Goal: Task Accomplishment & Management: Manage account settings

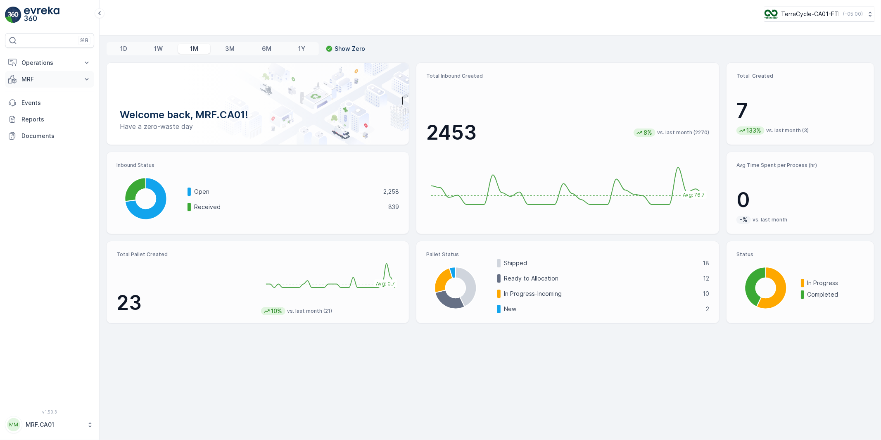
click at [26, 78] on p "MRF" at bounding box center [49, 79] width 56 height 8
click at [33, 115] on p "Pallet" at bounding box center [29, 116] width 16 height 8
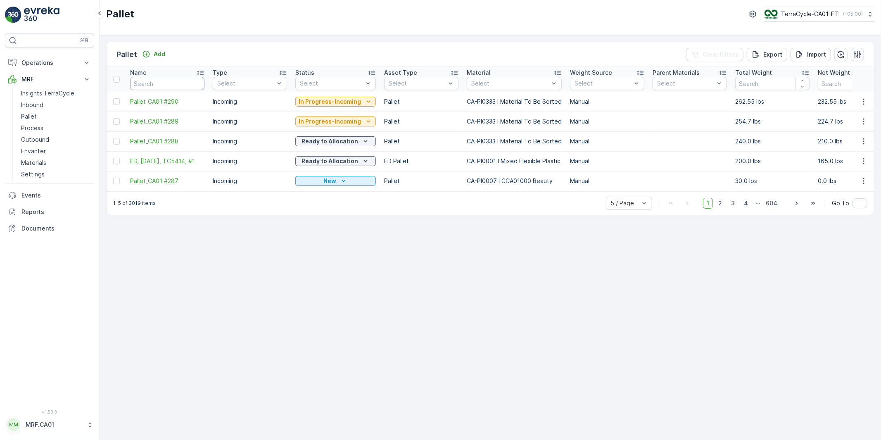
click at [172, 87] on input "text" at bounding box center [167, 83] width 74 height 13
type input "287"
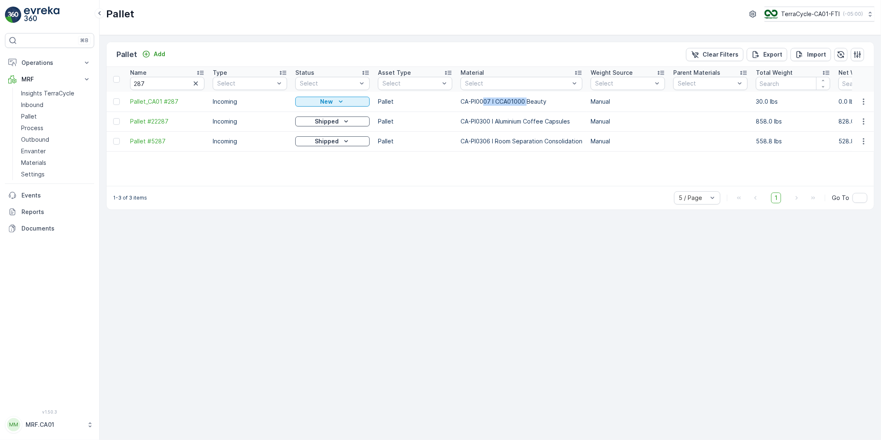
drag, startPoint x: 485, startPoint y: 100, endPoint x: 527, endPoint y: 100, distance: 42.6
click at [527, 100] on p "CA-PI0007 I CCA01000 Beauty" at bounding box center [522, 102] width 122 height 8
click at [513, 102] on p "CA-PI0007 I CCA01000 Beauty" at bounding box center [522, 102] width 122 height 8
drag, startPoint x: 476, startPoint y: 98, endPoint x: 530, endPoint y: 98, distance: 53.3
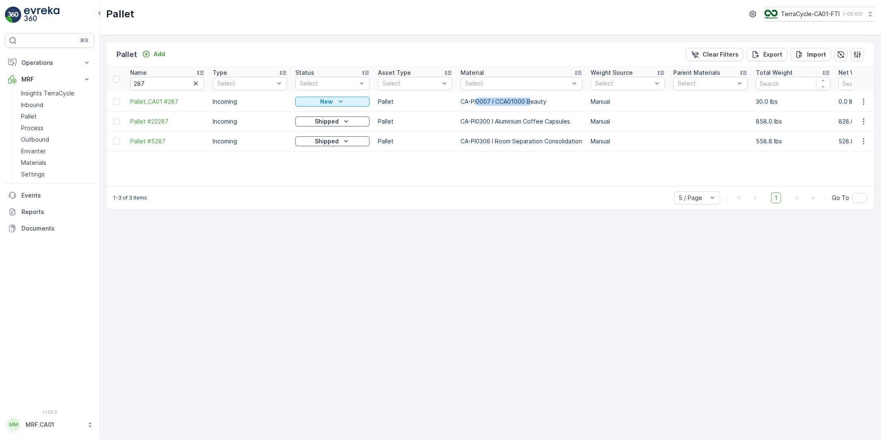
click at [530, 98] on p "CA-PI0007 I CCA01000 Beauty" at bounding box center [522, 102] width 122 height 8
drag, startPoint x: 164, startPoint y: 85, endPoint x: 97, endPoint y: 85, distance: 66.5
click at [98, 83] on div "⌘B Operations Planning Routes & Tasks Cockpit Settings MRF Insights TerraCycle …" at bounding box center [440, 220] width 881 height 440
drag, startPoint x: 128, startPoint y: 102, endPoint x: 183, endPoint y: 102, distance: 55.0
click at [183, 102] on td "Pallet_CA01 #287" at bounding box center [167, 102] width 83 height 20
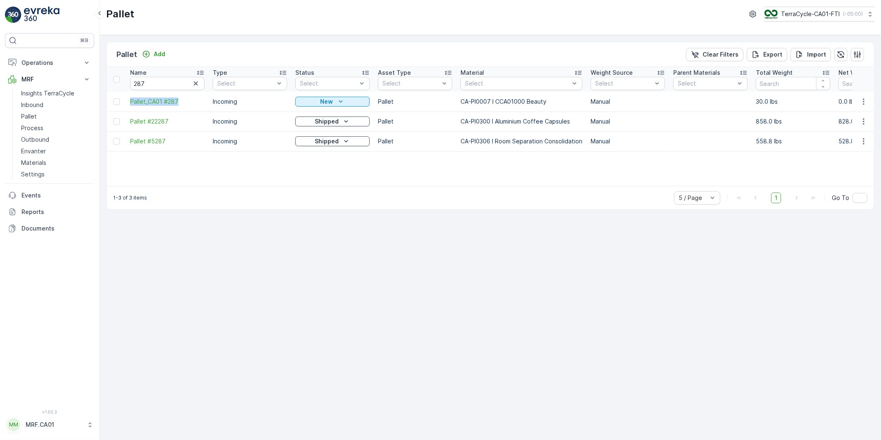
copy span "Pallet_CA01 #287"
click at [151, 85] on input "287" at bounding box center [167, 83] width 74 height 13
drag, startPoint x: 150, startPoint y: 83, endPoint x: 114, endPoint y: 87, distance: 35.7
type input "9894"
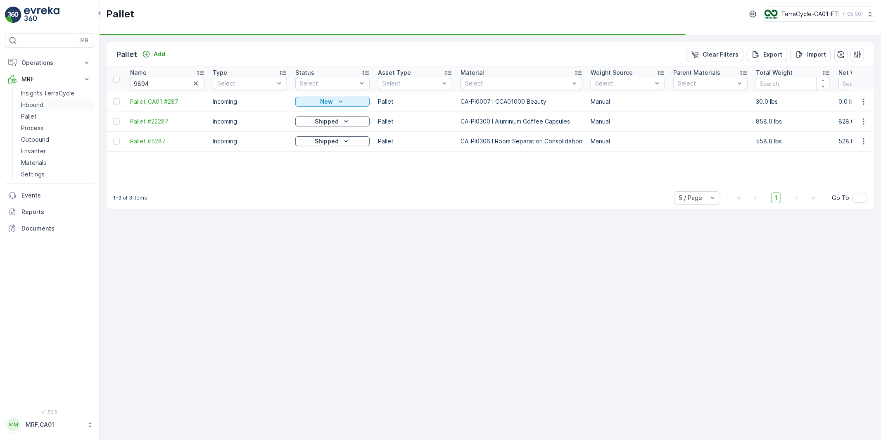
click at [31, 107] on p "Inbound" at bounding box center [32, 105] width 22 height 8
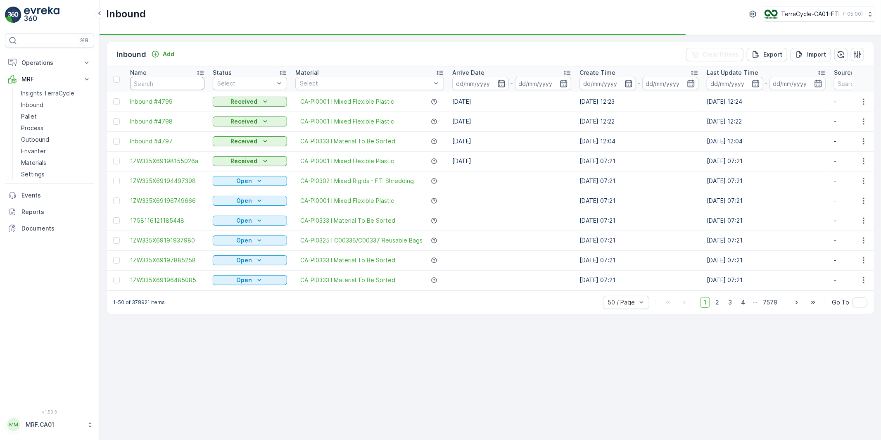
click at [160, 81] on input "text" at bounding box center [167, 83] width 74 height 13
type input "9"
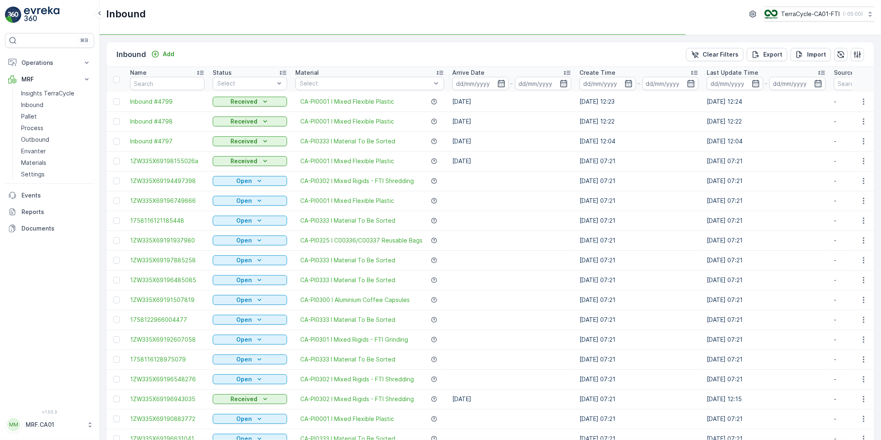
type input "9"
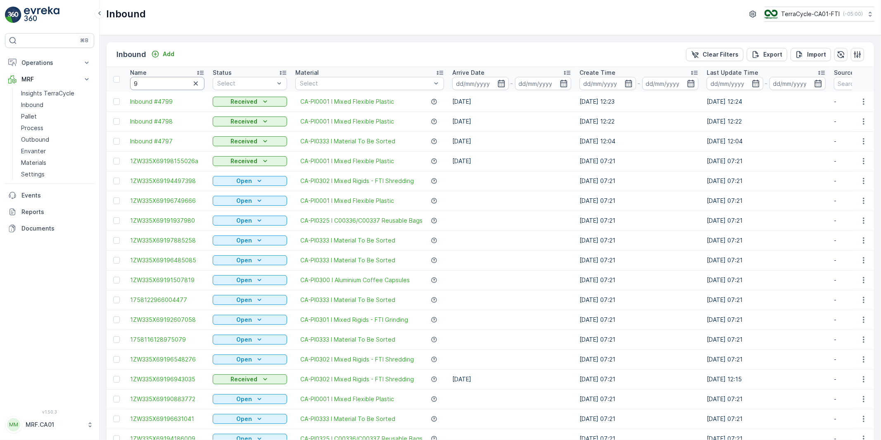
click at [160, 81] on input "9" at bounding box center [167, 83] width 74 height 13
type input "9894"
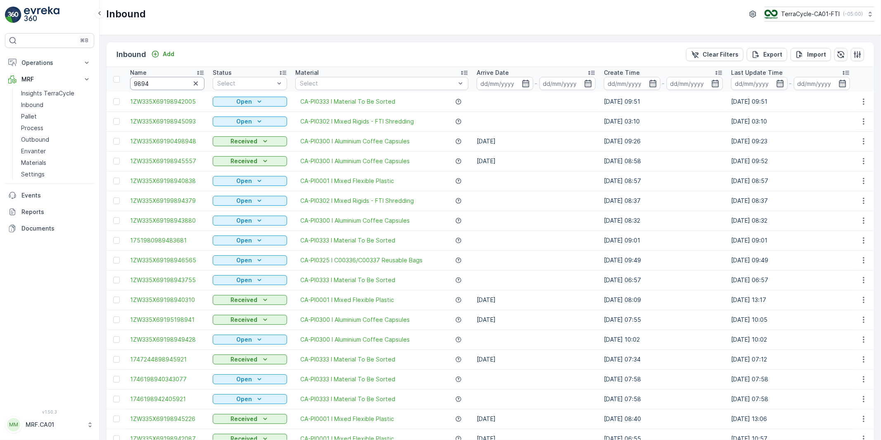
click at [133, 84] on input "9894" at bounding box center [167, 83] width 74 height 13
type input "95019894"
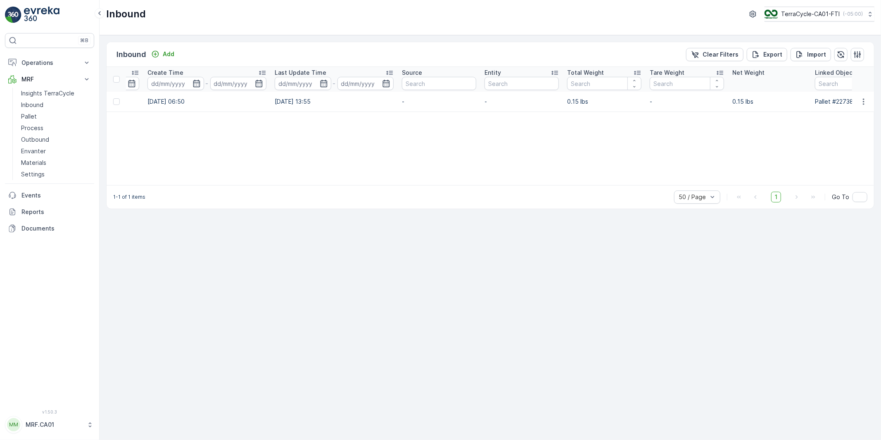
scroll to position [0, 642]
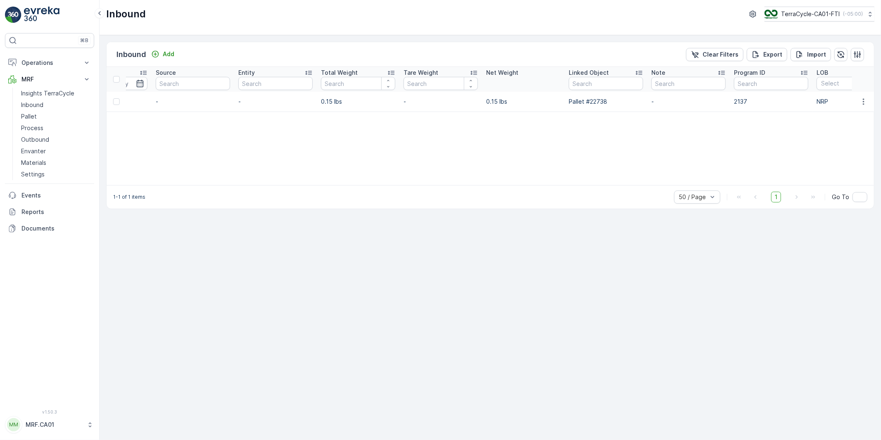
click at [594, 100] on p "Pallet #22738" at bounding box center [606, 102] width 74 height 8
copy p "Pallet #22738"
click at [27, 116] on p "Pallet" at bounding box center [29, 116] width 16 height 8
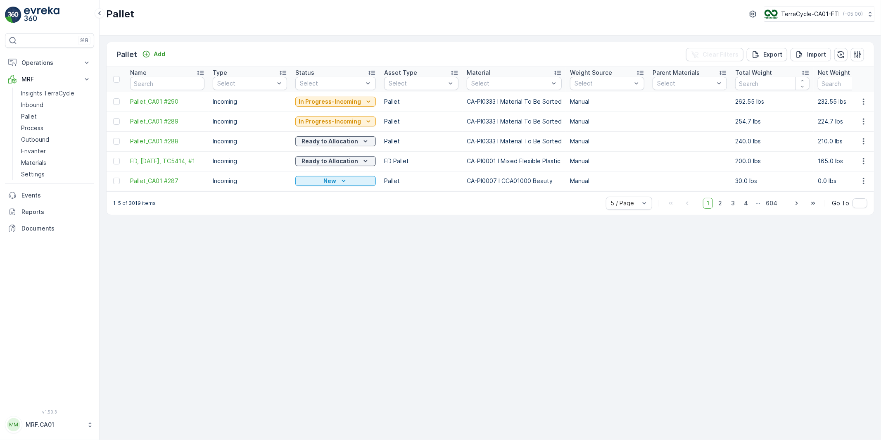
click at [153, 80] on input "text" at bounding box center [167, 83] width 74 height 13
paste input "Pallet #22738"
type input "Pallet #22738"
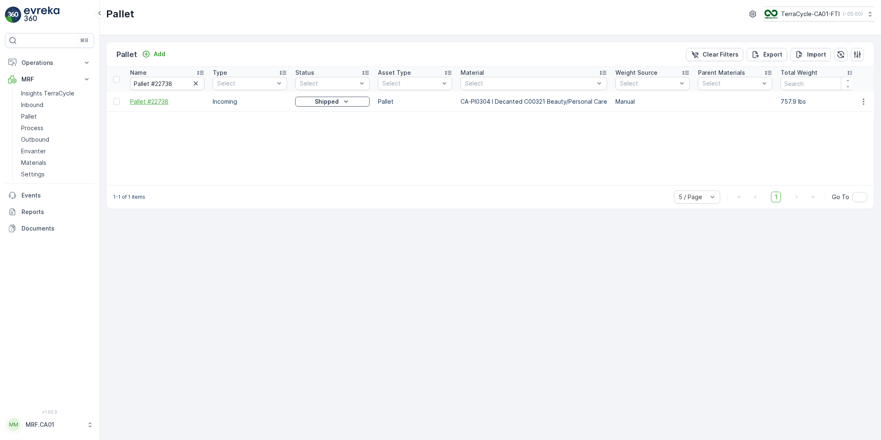
click at [160, 102] on span "Pallet #22738" at bounding box center [167, 102] width 74 height 8
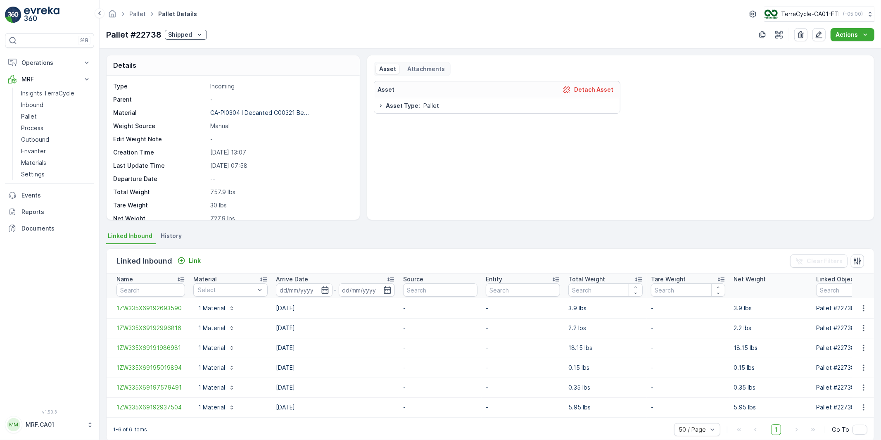
click at [144, 36] on p "Pallet #22738" at bounding box center [133, 35] width 55 height 12
click at [145, 34] on p "Pallet #22738" at bounding box center [133, 35] width 55 height 12
click at [146, 35] on p "Pallet #22738" at bounding box center [133, 35] width 55 height 12
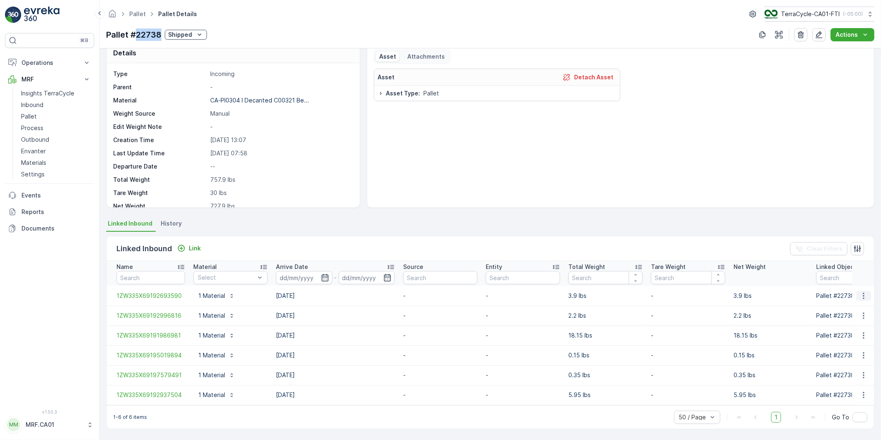
click at [863, 293] on icon "button" at bounding box center [863, 296] width 1 height 6
drag, startPoint x: 91, startPoint y: 30, endPoint x: 109, endPoint y: 60, distance: 34.9
click at [101, 56] on div "⌘B Operations Planning Routes & Tasks Cockpit Settings MRF Insights TerraCycle …" at bounding box center [440, 220] width 881 height 440
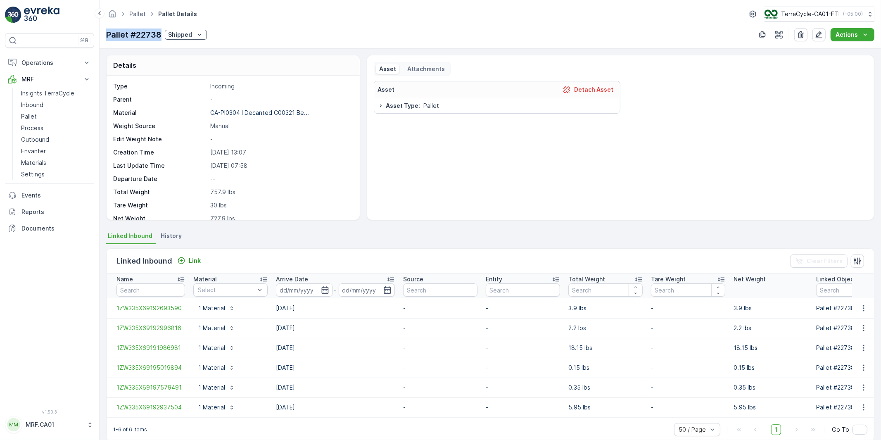
drag, startPoint x: 107, startPoint y: 34, endPoint x: 160, endPoint y: 38, distance: 52.6
click at [160, 38] on p "Pallet #22738" at bounding box center [133, 35] width 55 height 12
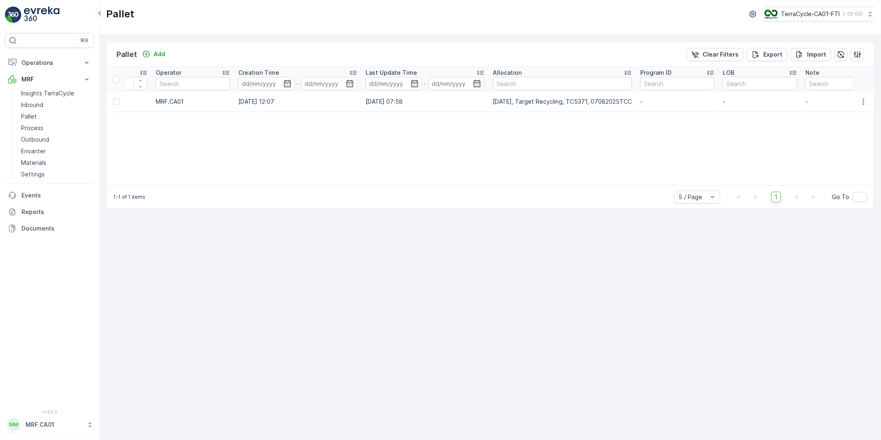
scroll to position [0, 912]
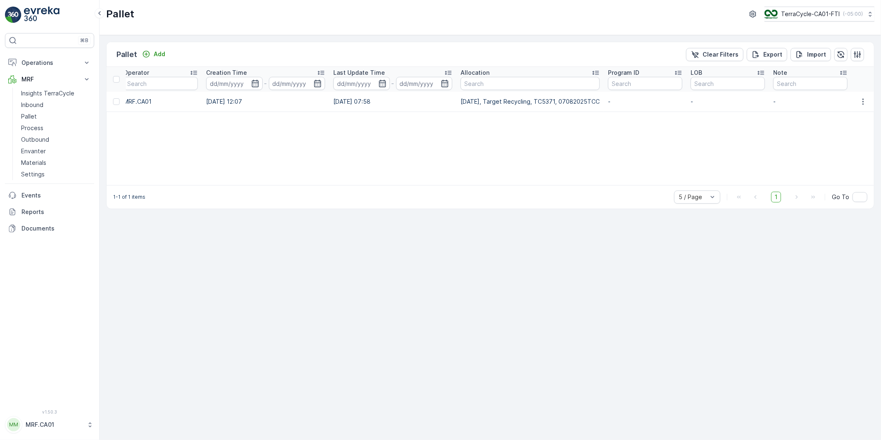
click at [528, 101] on p "[DATE], Target Recycling, TC5371, 07082025TCC" at bounding box center [530, 102] width 139 height 8
copy p "[DATE], Target Recycling, TC5371, 07082025TCC"
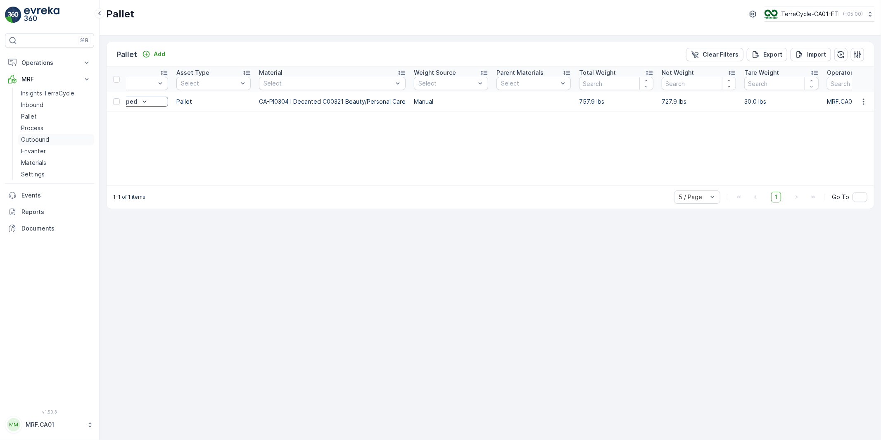
scroll to position [0, 30]
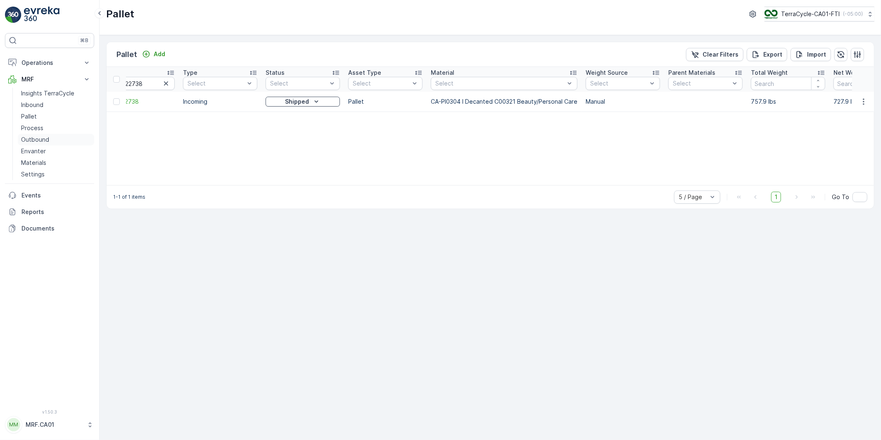
click at [35, 142] on p "Outbound" at bounding box center [35, 140] width 28 height 8
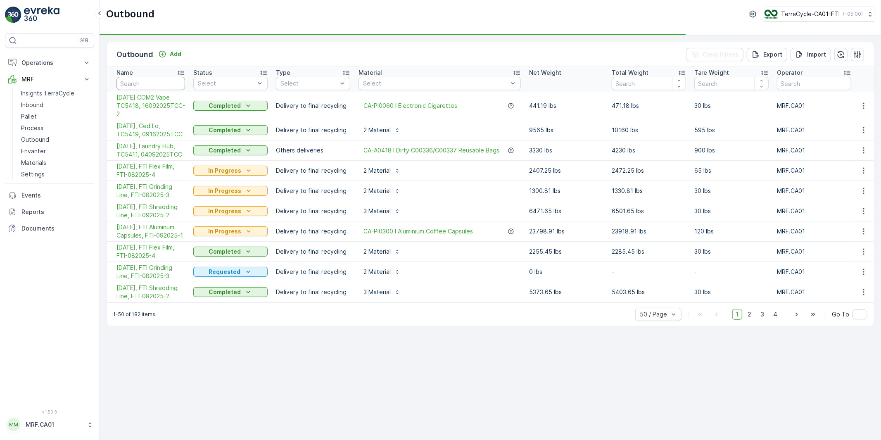
click at [149, 83] on input "text" at bounding box center [151, 83] width 69 height 13
paste input "[DATE], Target Recycling, TC5371, 07082025TCC"
type input "[DATE], Target Recycling, TC5371, 07082025TCC"
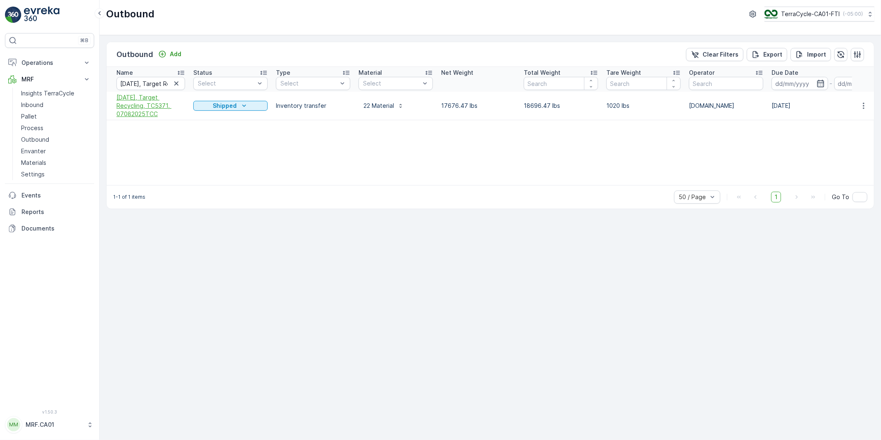
click at [161, 105] on span "[DATE], Target Recycling, TC5371, 07082025TCC" at bounding box center [151, 105] width 69 height 25
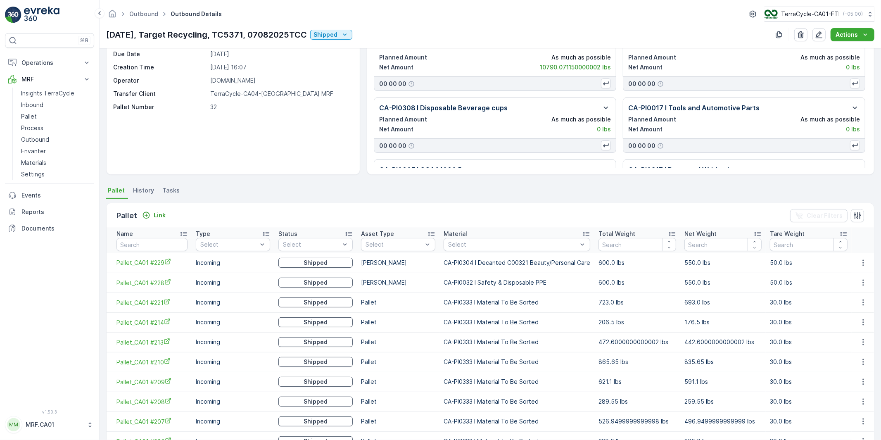
scroll to position [92, 0]
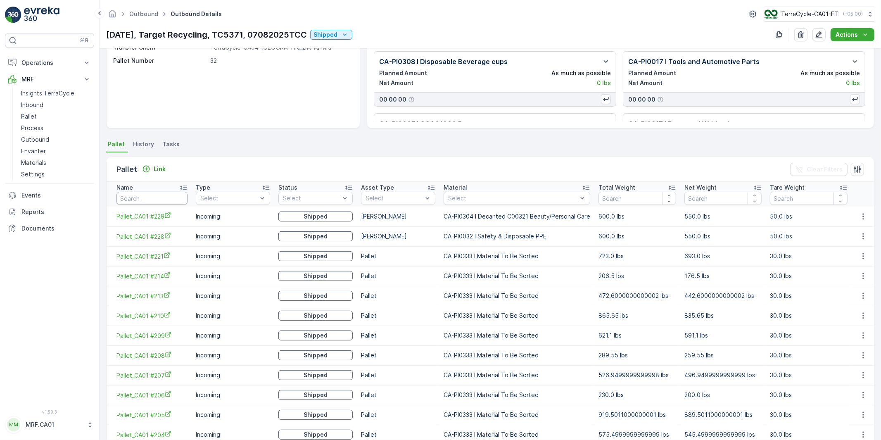
click at [138, 197] on input "text" at bounding box center [152, 198] width 71 height 13
type input "227"
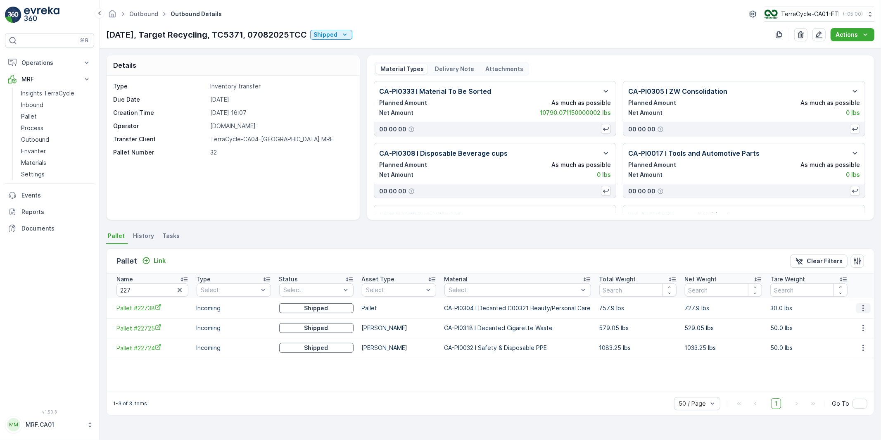
click at [862, 309] on icon "button" at bounding box center [863, 308] width 8 height 8
click at [840, 330] on div "Unlink Pallet" at bounding box center [854, 336] width 55 height 12
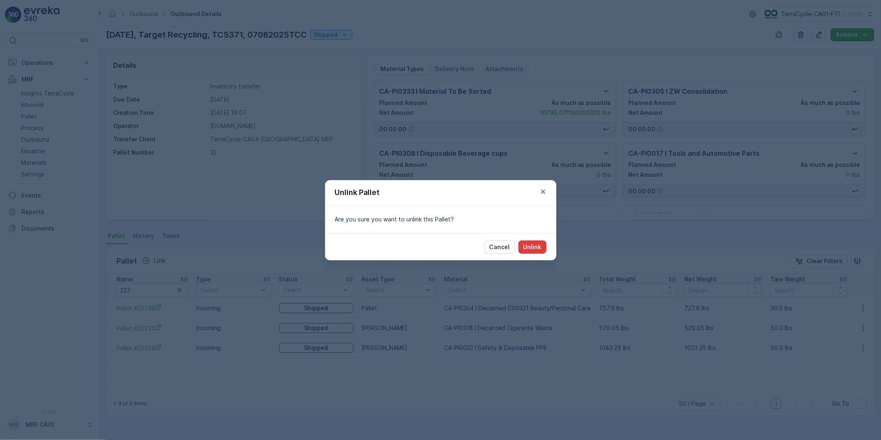
click at [532, 245] on p "Unlink" at bounding box center [533, 247] width 18 height 8
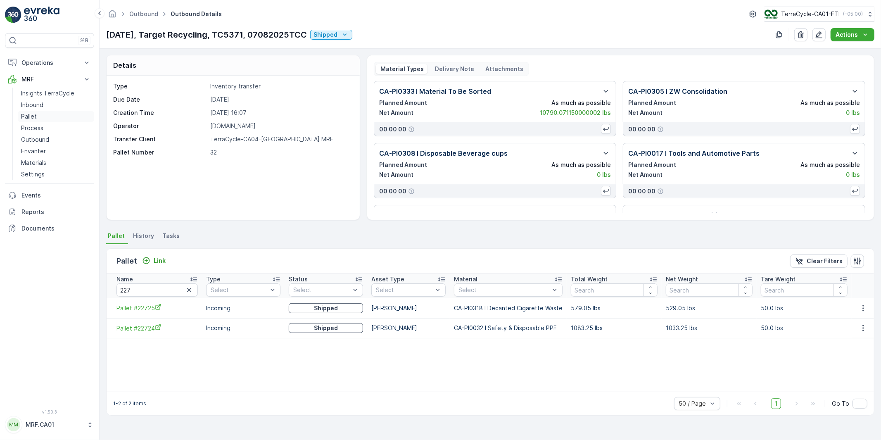
click at [26, 116] on p "Pallet" at bounding box center [29, 116] width 16 height 8
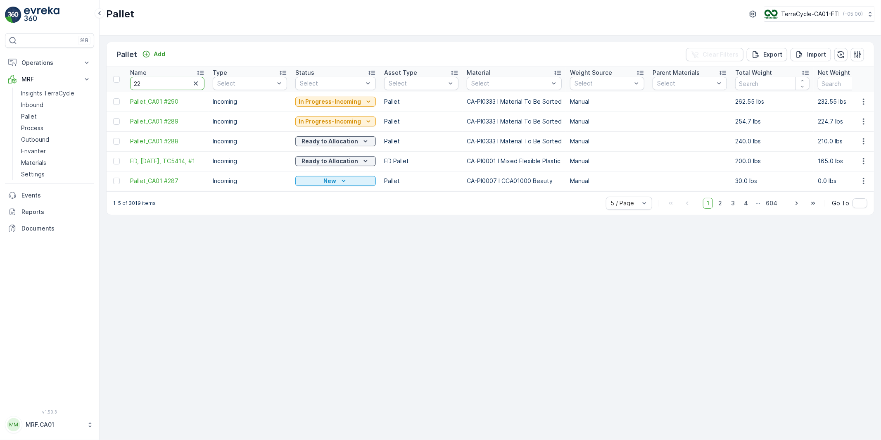
type input "227"
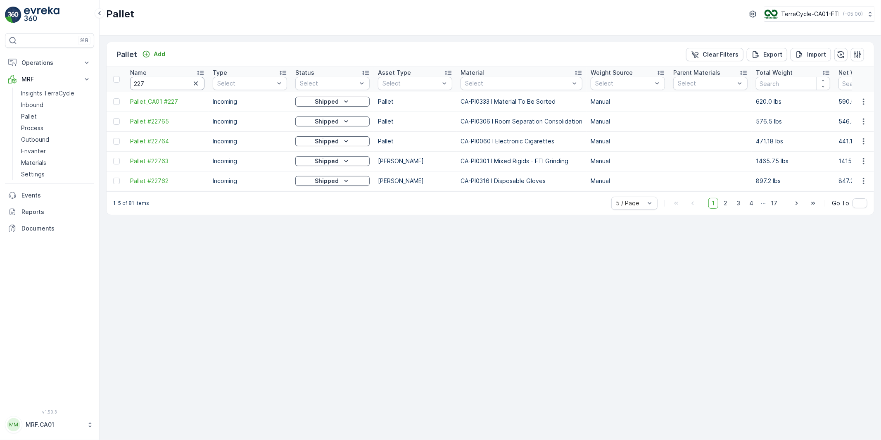
click at [162, 83] on input "227" at bounding box center [167, 83] width 74 height 13
type input "22738"
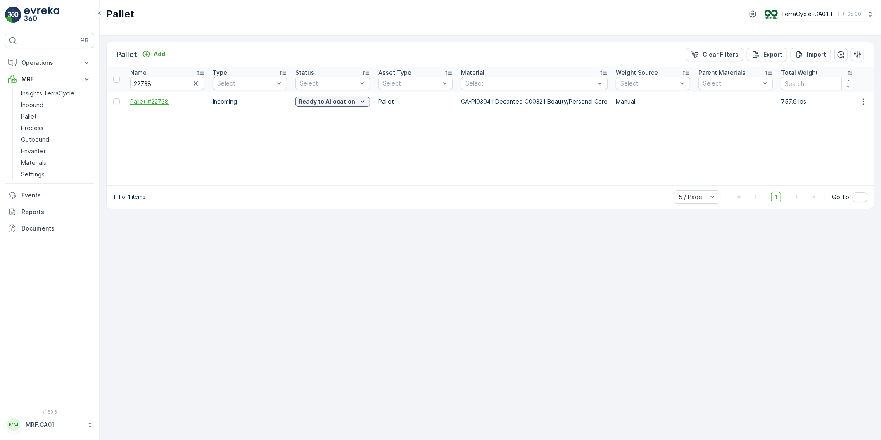
click at [156, 105] on span "Pallet #22738" at bounding box center [167, 102] width 74 height 8
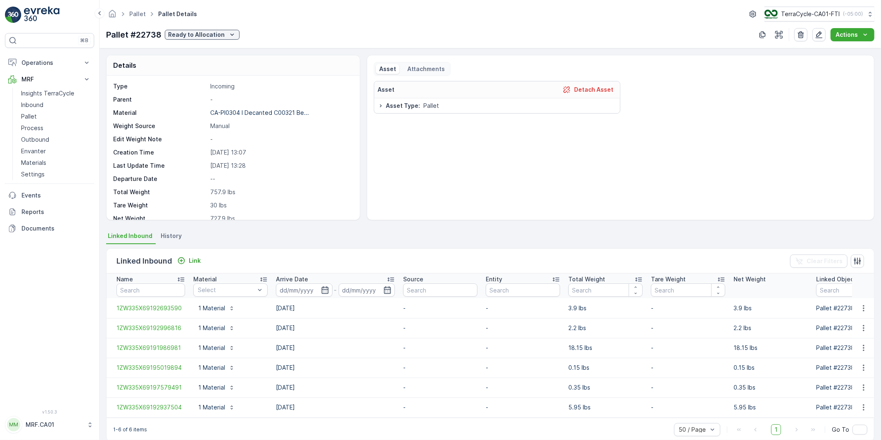
scroll to position [16, 0]
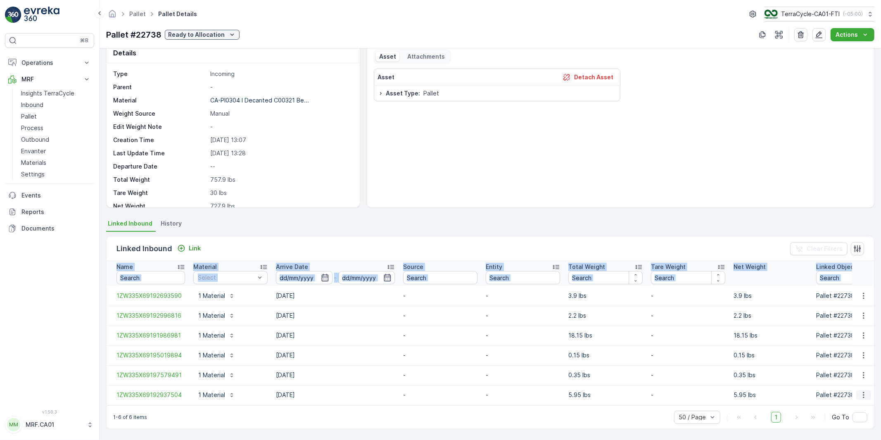
drag, startPoint x: 110, startPoint y: 288, endPoint x: 857, endPoint y: 393, distance: 754.4
click at [857, 393] on tbody "1ZW335X69192693590 1 Material [DATE] - - 3.9 lbs - 3.9 lbs Pallet #22738 - 2137…" at bounding box center [677, 345] width 1141 height 119
copy thead "Name Material Select Arrive Date - Source Entity Total Weight Tare Weight Net W…"
click at [341, 326] on td "[DATE]" at bounding box center [335, 336] width 127 height 20
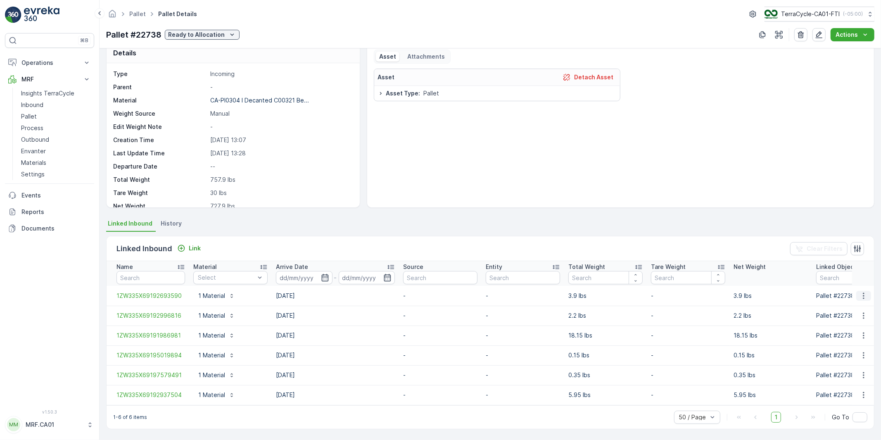
click at [861, 292] on icon "button" at bounding box center [864, 296] width 8 height 8
click at [842, 319] on span "Unlink Inbound" at bounding box center [850, 319] width 40 height 8
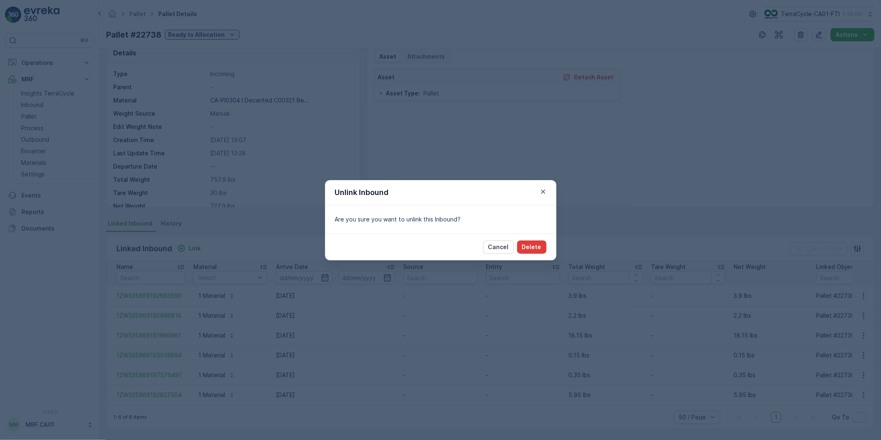
click at [535, 249] on p "Delete" at bounding box center [531, 247] width 19 height 8
click at [541, 189] on icon "button" at bounding box center [543, 191] width 4 height 4
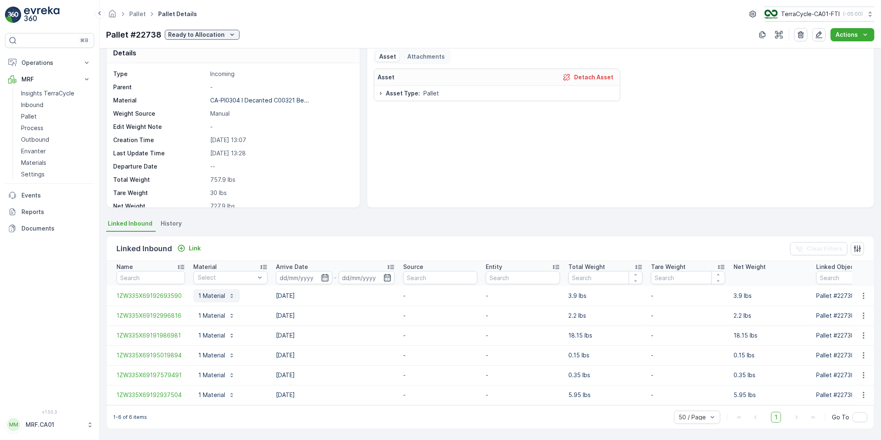
click at [231, 293] on icon "button" at bounding box center [232, 296] width 7 height 7
click at [819, 38] on icon "button" at bounding box center [819, 34] width 7 height 7
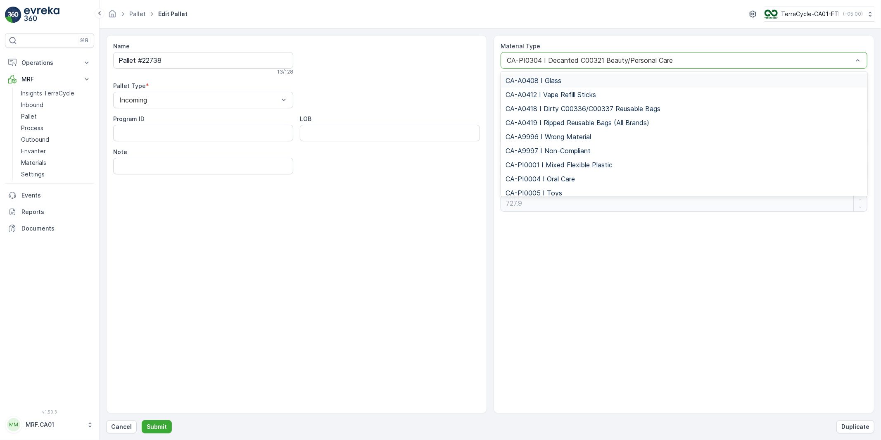
type input "7"
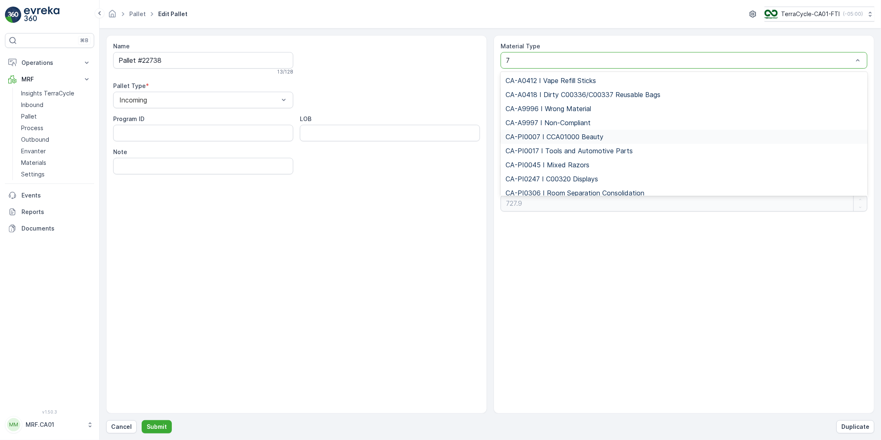
click at [555, 134] on span "CA-PI0007 I CCA01000 Beauty" at bounding box center [555, 136] width 98 height 7
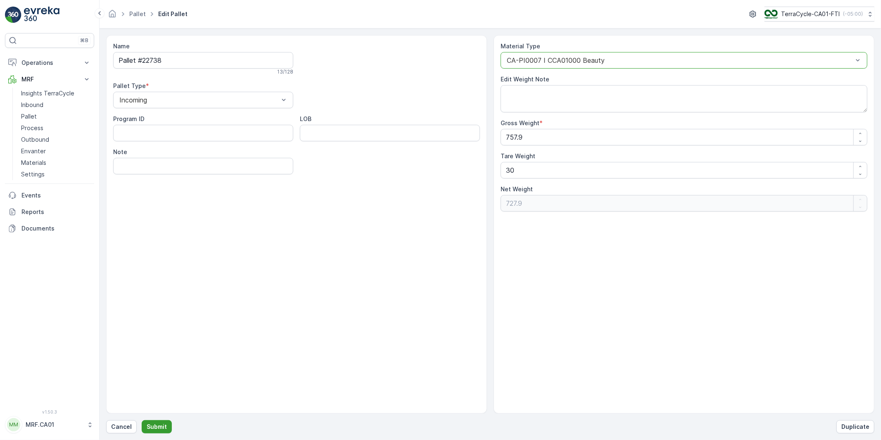
click at [155, 423] on p "Submit" at bounding box center [157, 427] width 20 height 8
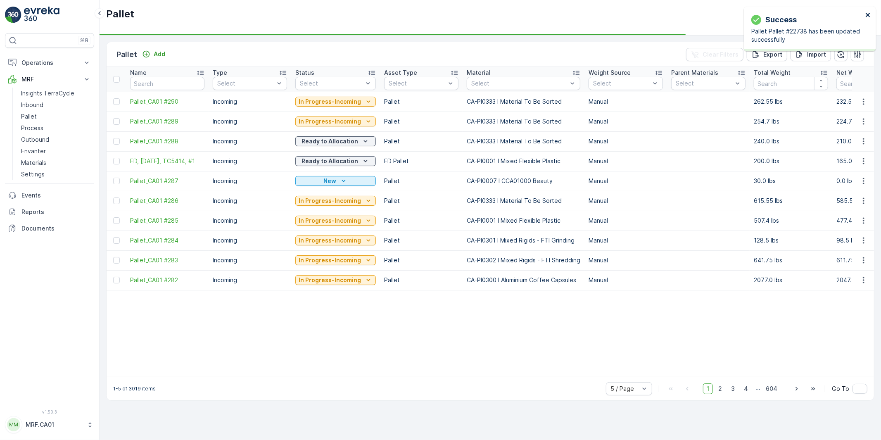
click at [868, 14] on icon "close" at bounding box center [868, 15] width 4 height 4
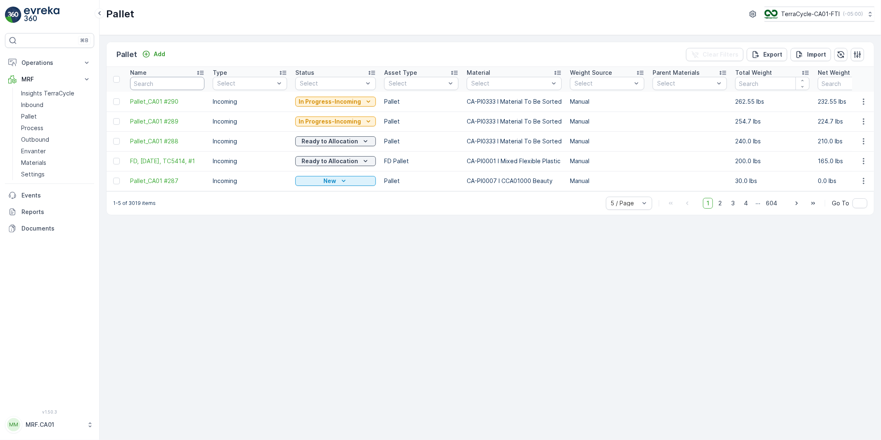
click at [156, 87] on input "text" at bounding box center [167, 83] width 74 height 13
type input "227"
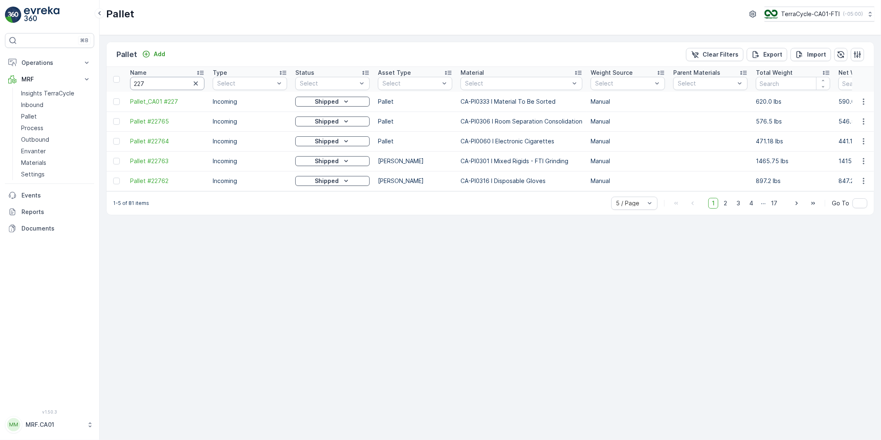
click at [160, 85] on input "227" at bounding box center [167, 83] width 74 height 13
type input "22738"
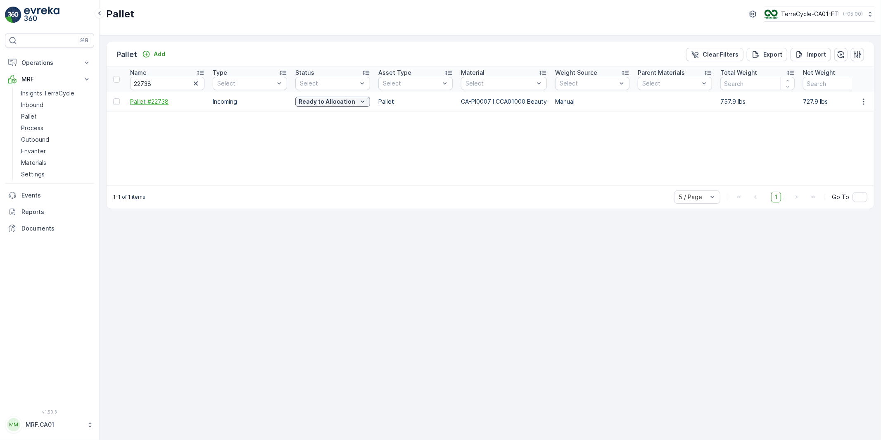
click at [143, 101] on span "Pallet #22738" at bounding box center [167, 102] width 74 height 8
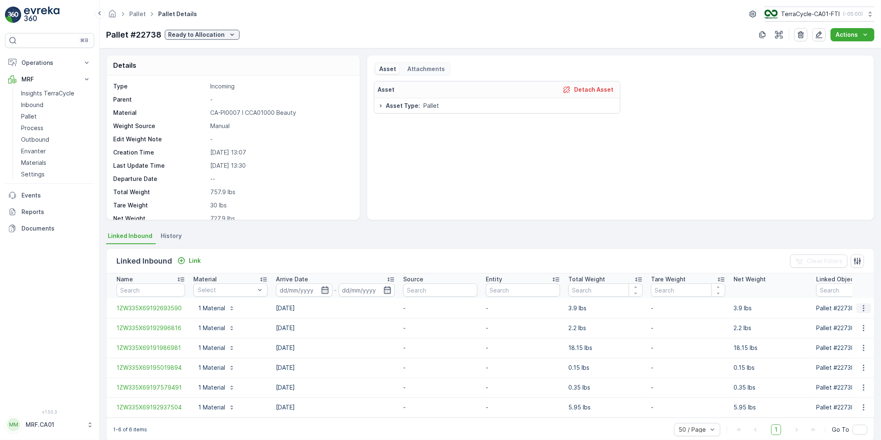
click at [862, 306] on icon "button" at bounding box center [864, 308] width 8 height 8
click at [846, 336] on span "Unlink Inbound" at bounding box center [850, 335] width 40 height 8
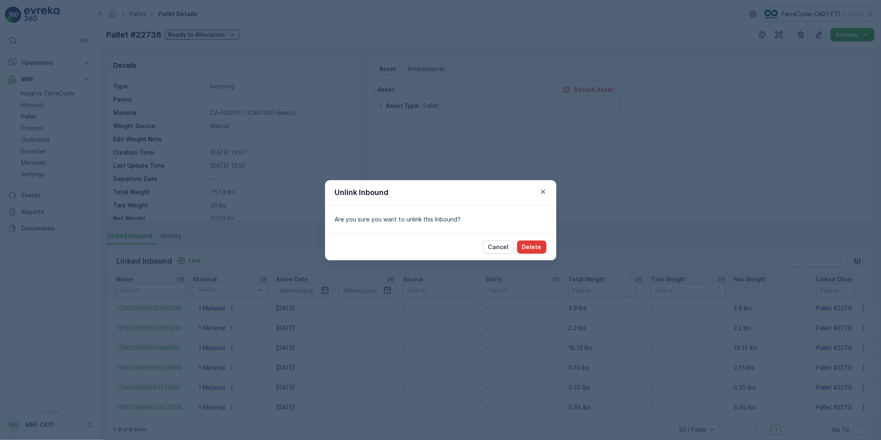
click at [529, 245] on p "Delete" at bounding box center [531, 247] width 19 height 8
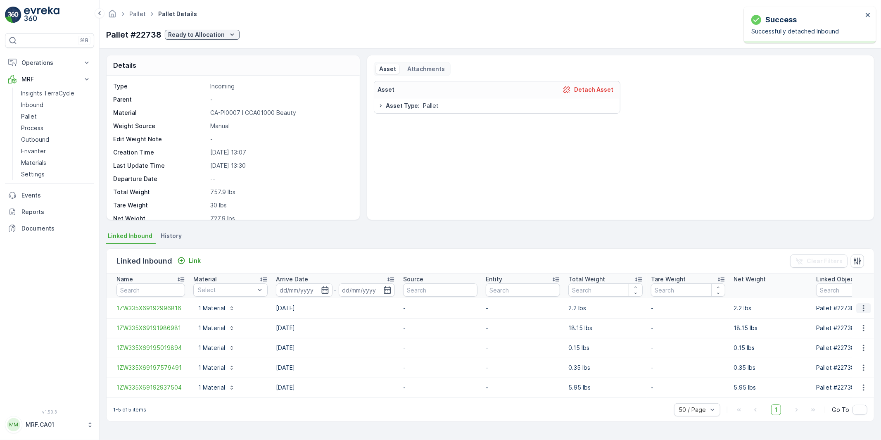
click at [864, 308] on icon "button" at bounding box center [864, 308] width 8 height 8
click at [845, 336] on span "Unlink Inbound" at bounding box center [850, 335] width 40 height 8
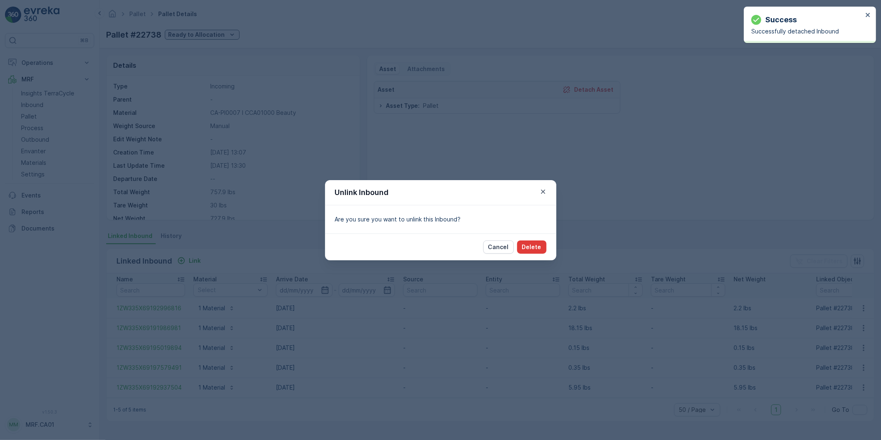
click at [540, 251] on button "Delete" at bounding box center [531, 246] width 29 height 13
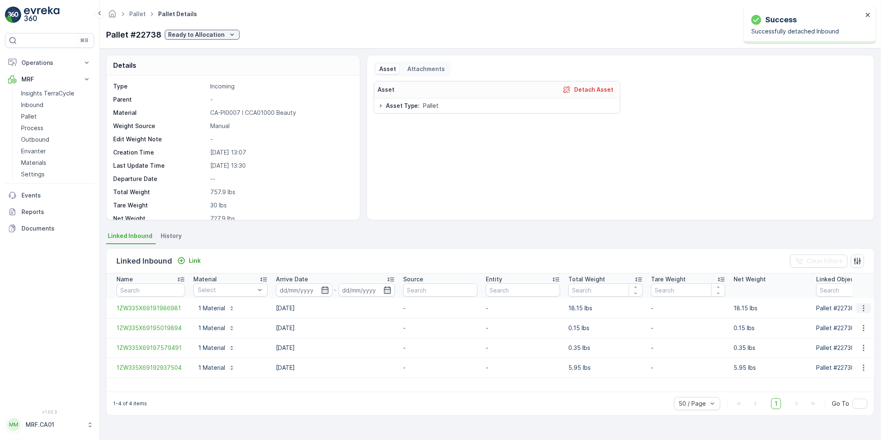
click at [865, 306] on icon "button" at bounding box center [864, 308] width 8 height 8
click at [849, 333] on span "Unlink Inbound" at bounding box center [850, 335] width 40 height 8
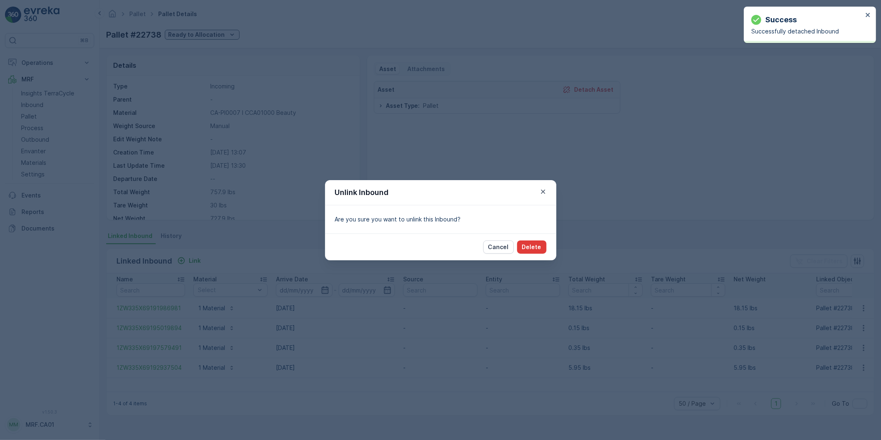
click at [530, 248] on p "Delete" at bounding box center [531, 247] width 19 height 8
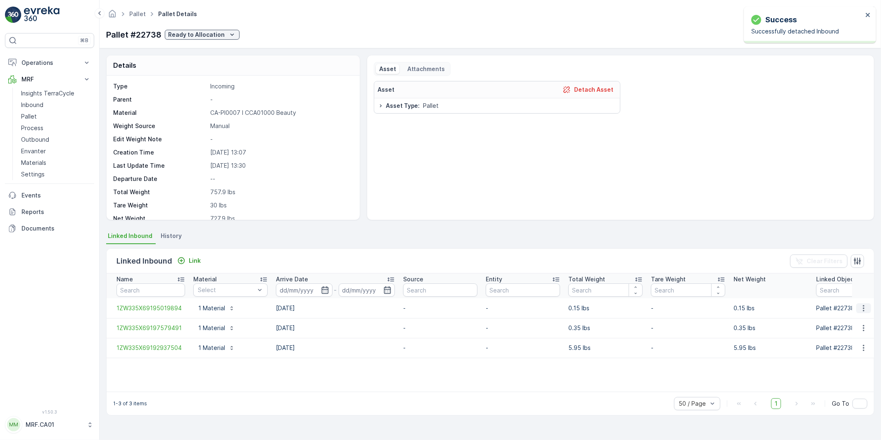
click at [864, 308] on icon "button" at bounding box center [864, 308] width 8 height 8
click at [845, 336] on span "Unlink Inbound" at bounding box center [850, 335] width 40 height 8
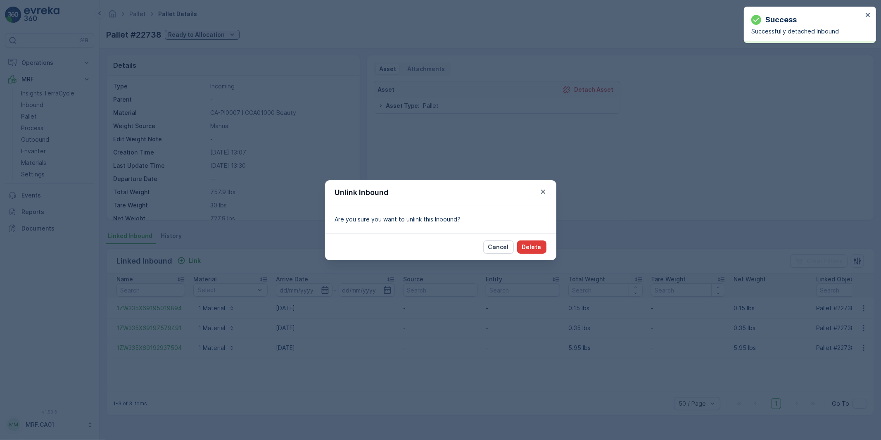
click at [526, 245] on p "Delete" at bounding box center [531, 247] width 19 height 8
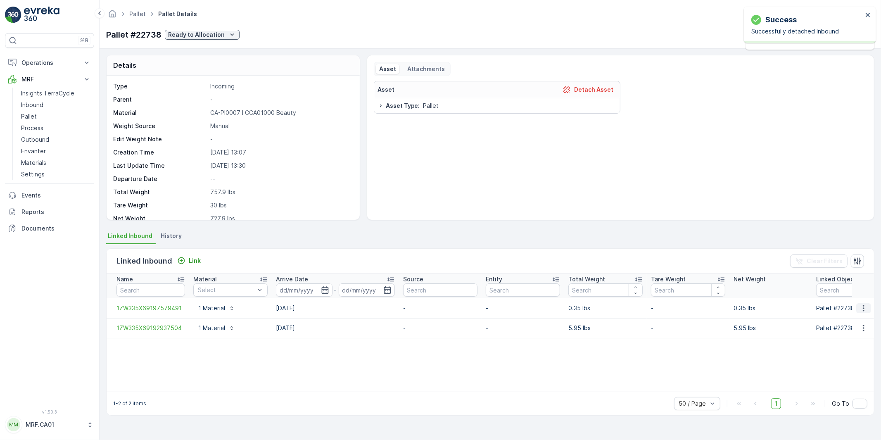
click at [864, 307] on icon "button" at bounding box center [863, 308] width 1 height 6
click at [846, 337] on span "Unlink Inbound" at bounding box center [850, 335] width 40 height 8
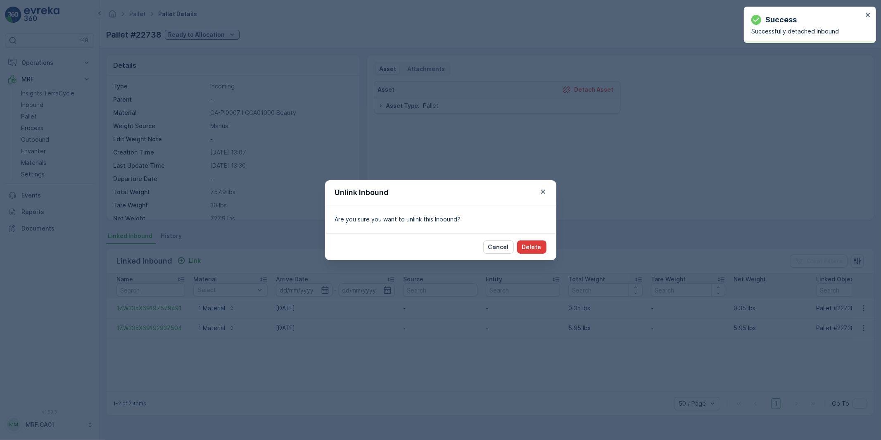
click at [535, 249] on p "Delete" at bounding box center [531, 247] width 19 height 8
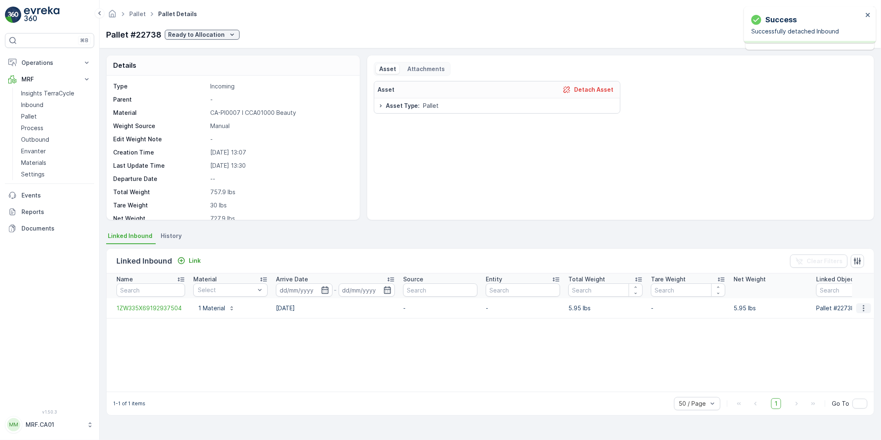
click at [863, 307] on icon "button" at bounding box center [864, 308] width 8 height 8
click at [843, 333] on span "Unlink Inbound" at bounding box center [850, 335] width 40 height 8
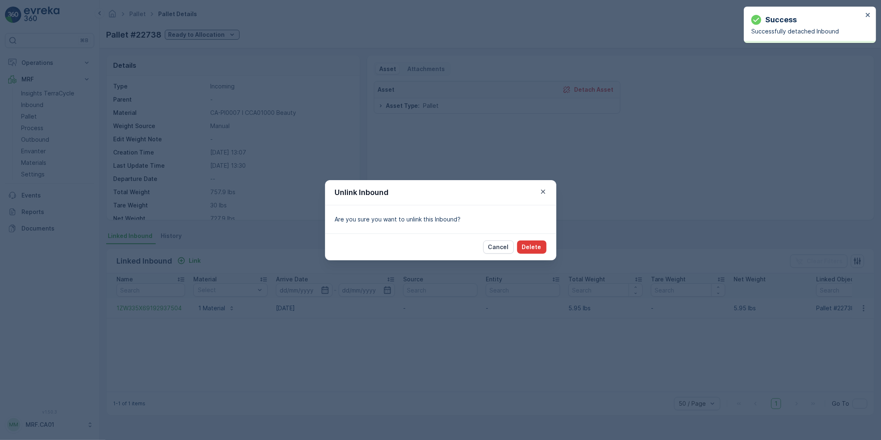
click at [536, 243] on p "Delete" at bounding box center [531, 247] width 19 height 8
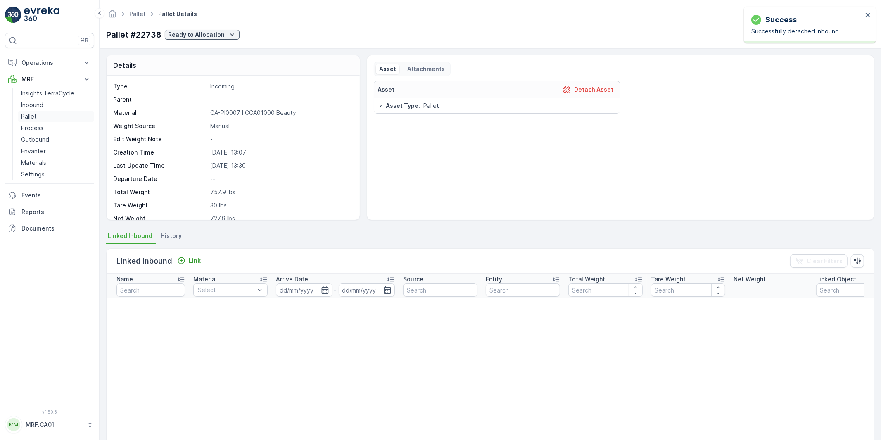
click at [30, 115] on p "Pallet" at bounding box center [29, 116] width 16 height 8
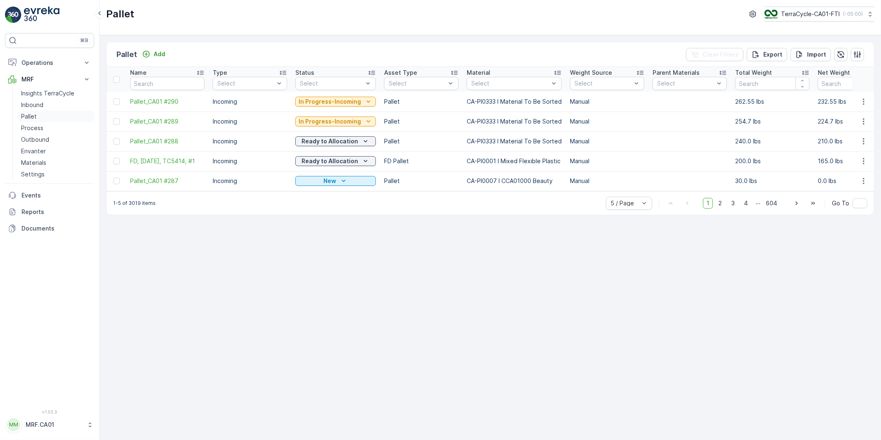
click at [29, 115] on p "Pallet" at bounding box center [29, 116] width 16 height 8
click at [156, 84] on input "text" at bounding box center [167, 83] width 74 height 13
type input "227"
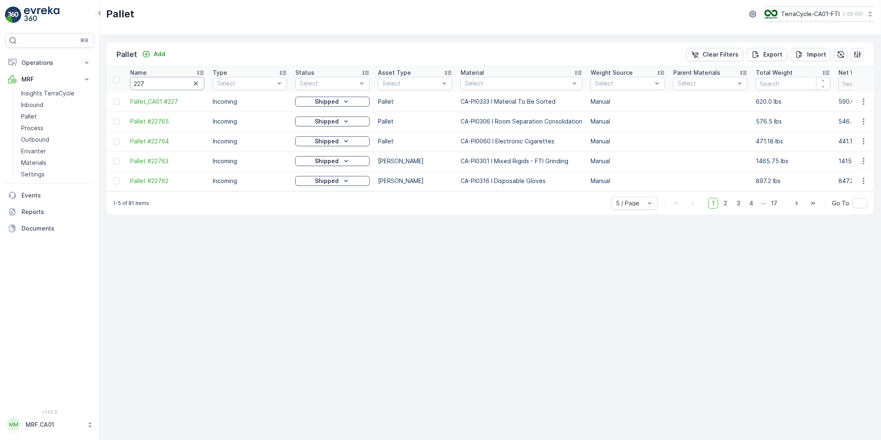
click at [159, 84] on input "227" at bounding box center [167, 83] width 74 height 13
type input "22738"
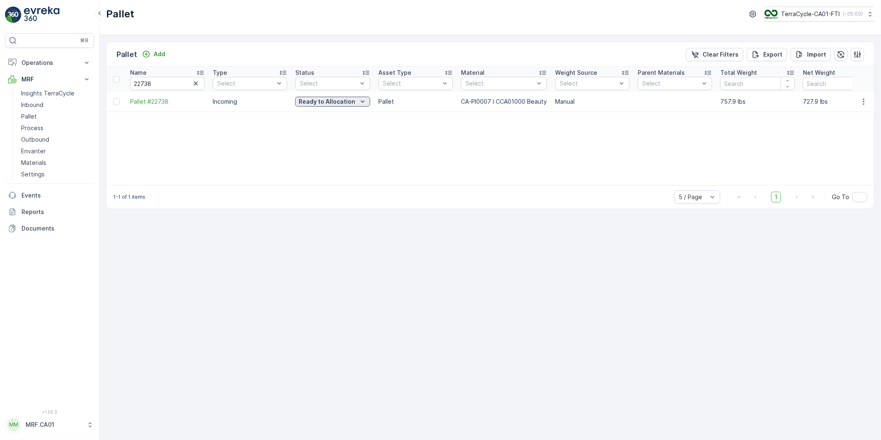
click at [362, 101] on icon "Ready to Allocation" at bounding box center [363, 102] width 8 height 8
click at [314, 193] on span "Blocked" at bounding box center [311, 195] width 22 height 8
click at [362, 104] on icon "Ready to Allocation" at bounding box center [363, 102] width 8 height 8
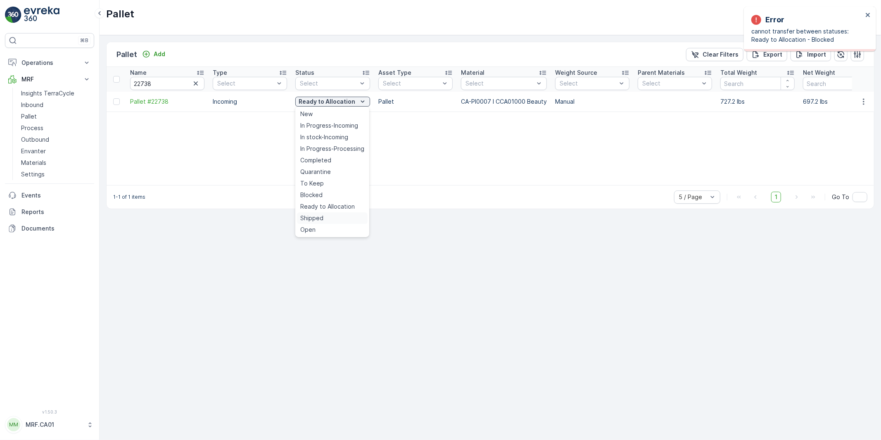
click at [317, 217] on span "Shipped" at bounding box center [311, 218] width 23 height 8
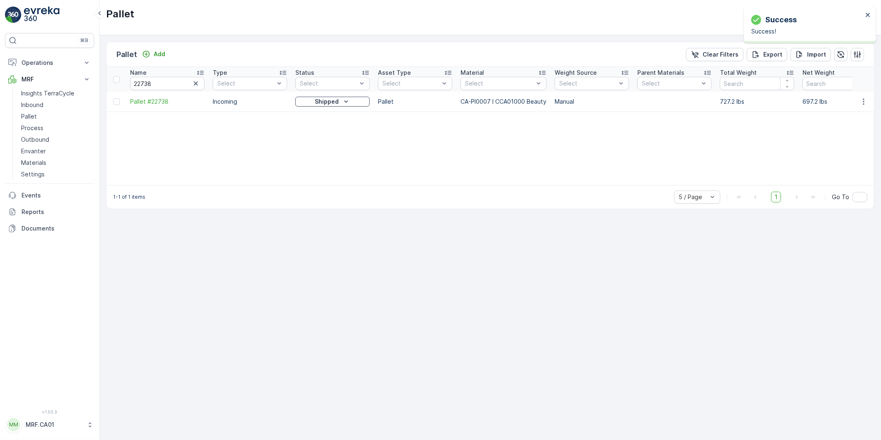
click at [348, 101] on icon "Shipped" at bounding box center [346, 102] width 8 height 8
click at [312, 196] on span "Blocked" at bounding box center [311, 195] width 22 height 8
click at [33, 104] on p "Inbound" at bounding box center [32, 105] width 22 height 8
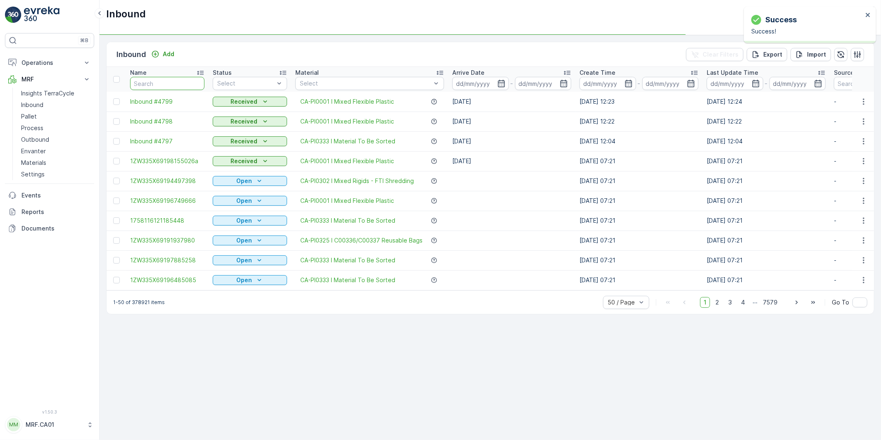
click at [180, 80] on input "text" at bounding box center [167, 83] width 74 height 13
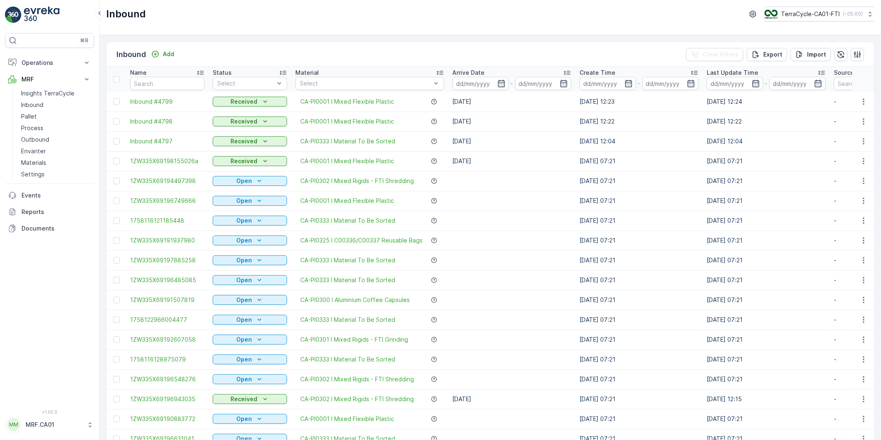
click at [170, 77] on input "text" at bounding box center [167, 83] width 74 height 13
click at [27, 116] on p "Pallet" at bounding box center [29, 116] width 16 height 8
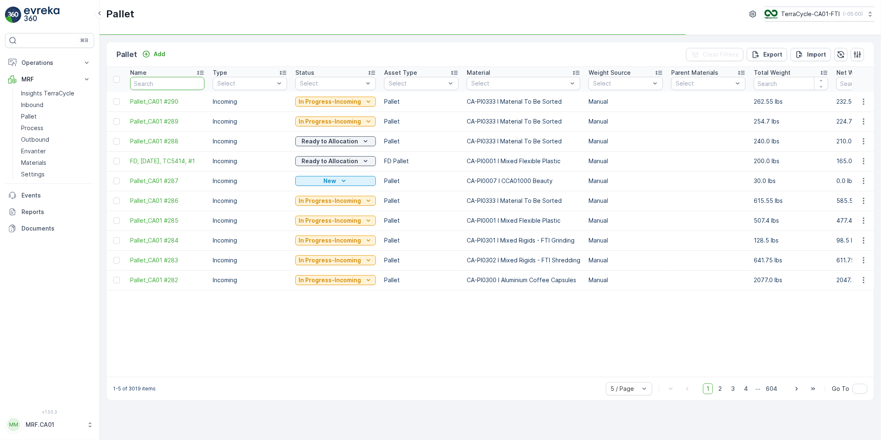
click at [162, 81] on input "text" at bounding box center [167, 83] width 74 height 13
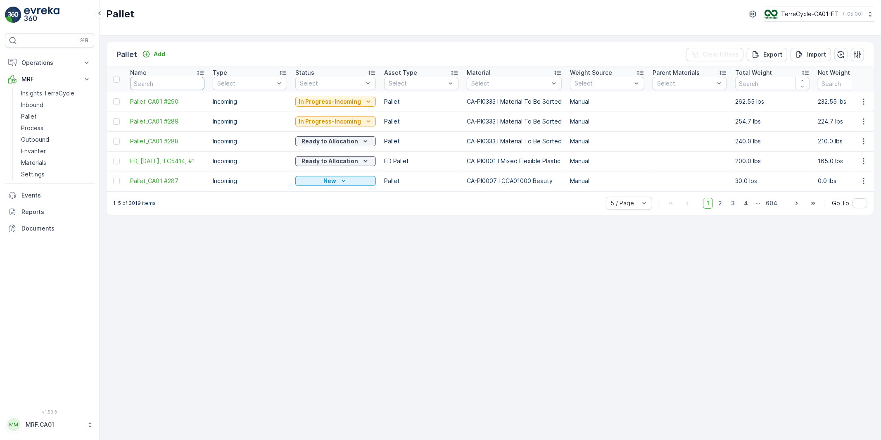
click at [164, 82] on input "text" at bounding box center [167, 83] width 74 height 13
type input "22"
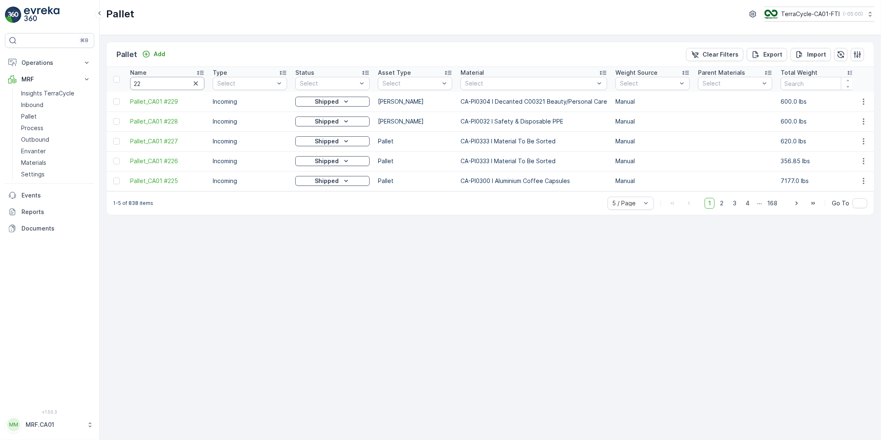
click at [164, 82] on input "22" at bounding box center [167, 83] width 74 height 13
type input "22738"
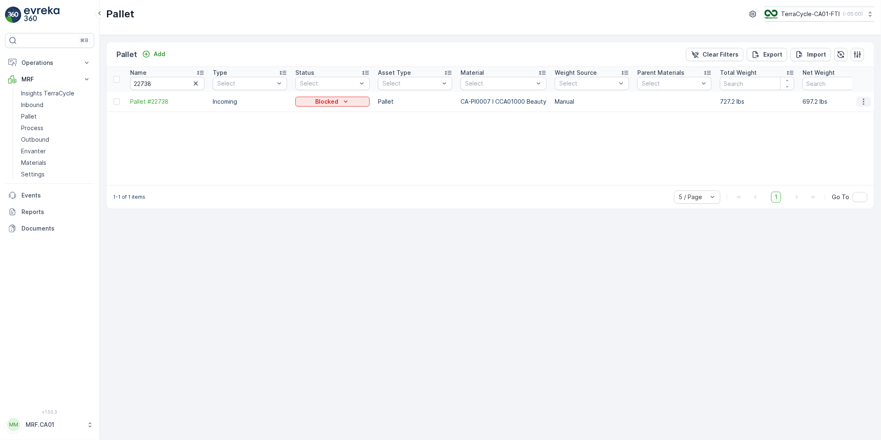
click at [864, 101] on icon "button" at bounding box center [864, 102] width 8 height 8
click at [845, 124] on span "Edit Pallet" at bounding box center [844, 125] width 28 height 8
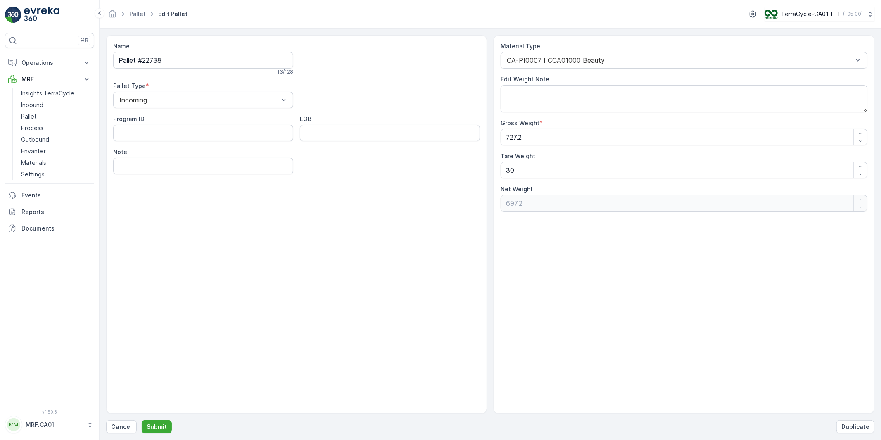
click at [143, 168] on input "Note" at bounding box center [203, 166] width 180 height 17
click at [143, 167] on input "Note" at bounding box center [203, 166] width 180 height 17
click at [282, 168] on input "Shipped in error. 6 packages on this skid transfer to pallet" at bounding box center [203, 166] width 180 height 17
paste input "Pallet_CA01 #287"
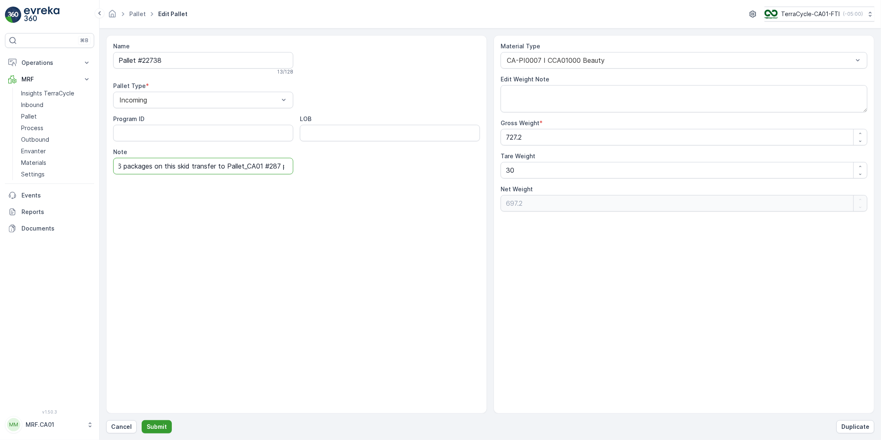
type input "Shipped in error. 6 packages on this skid transfer to Pallet_CA01 #287 pallet"
click at [154, 426] on p "Submit" at bounding box center [157, 427] width 20 height 8
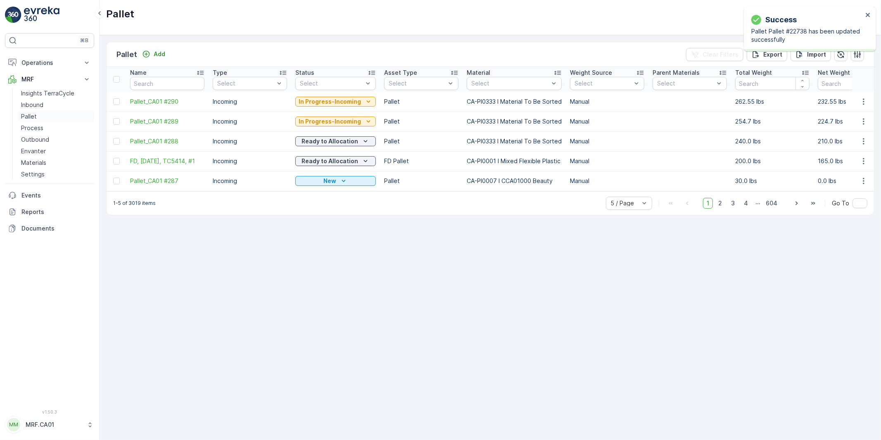
click at [31, 116] on p "Pallet" at bounding box center [29, 116] width 16 height 8
drag, startPoint x: 152, startPoint y: 84, endPoint x: 157, endPoint y: 84, distance: 5.8
click at [152, 84] on input "text" at bounding box center [167, 83] width 74 height 13
paste input "Pallet_CA01 #287"
type input "Pallet_CA01 #287"
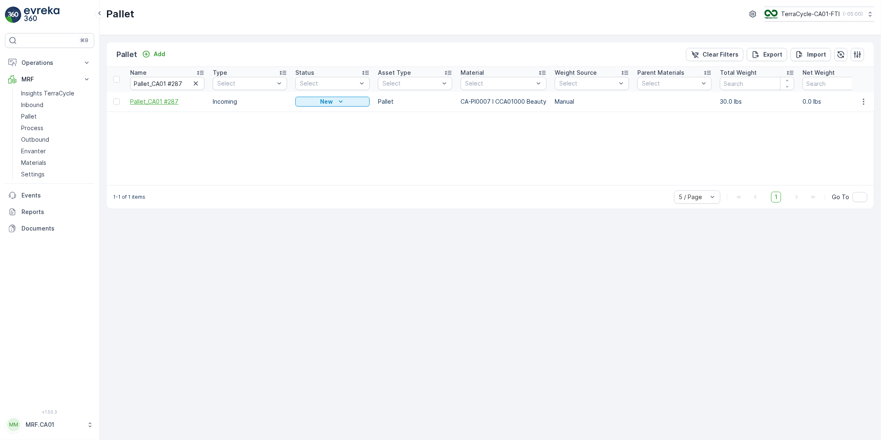
click at [159, 101] on span "Pallet_CA01 #287" at bounding box center [167, 102] width 74 height 8
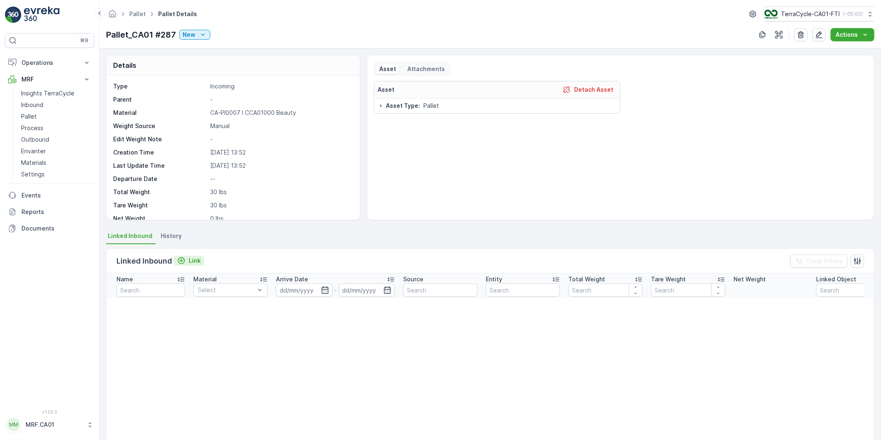
click at [196, 258] on p "Link" at bounding box center [195, 261] width 12 height 8
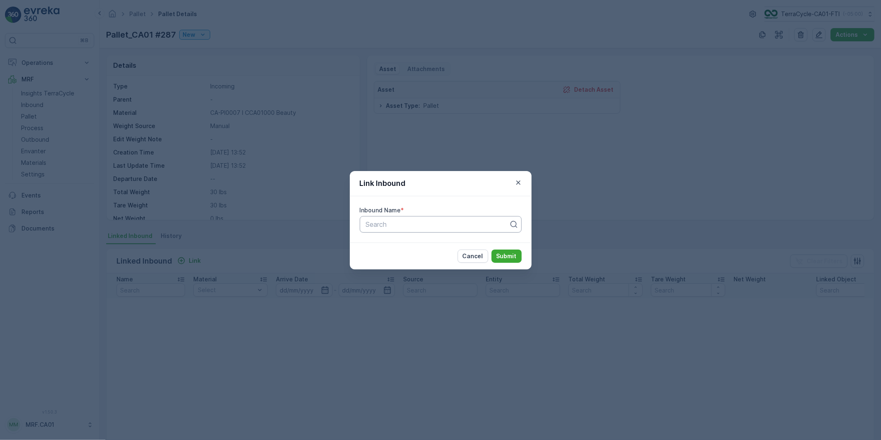
click at [399, 226] on div at bounding box center [437, 224] width 145 height 7
paste input "1ZW335X69192693590"
type input "1ZW335X69192693590"
click at [454, 225] on div at bounding box center [437, 224] width 145 height 7
paste input "1ZW335X69192693590"
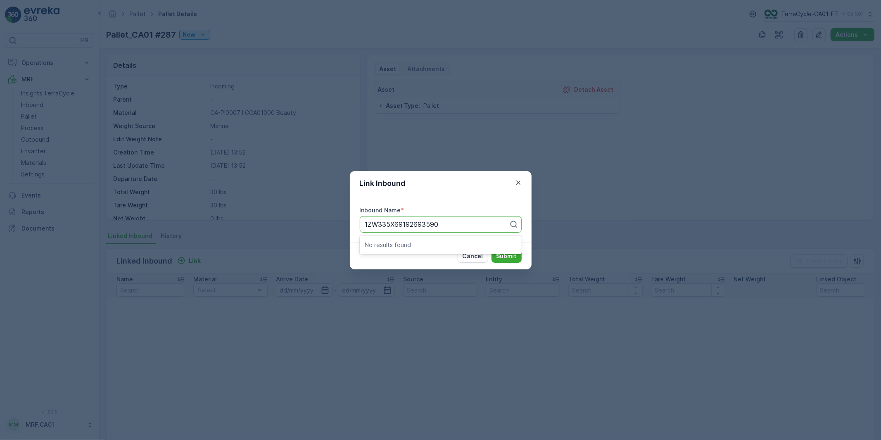
type input "1ZW335X69192693590"
click at [418, 224] on div at bounding box center [437, 224] width 145 height 7
paste input "1ZW335X69192996816"
type input "1ZW335X69192996816"
click at [517, 182] on icon "button" at bounding box center [518, 183] width 8 height 8
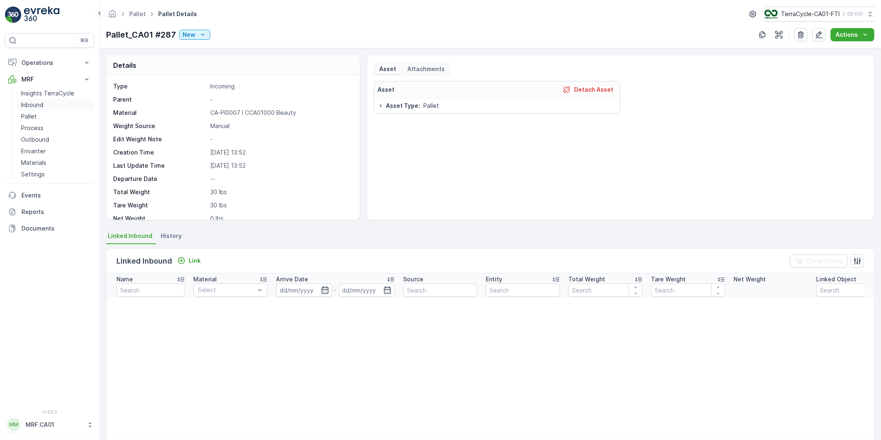
click at [35, 103] on p "Inbound" at bounding box center [32, 105] width 22 height 8
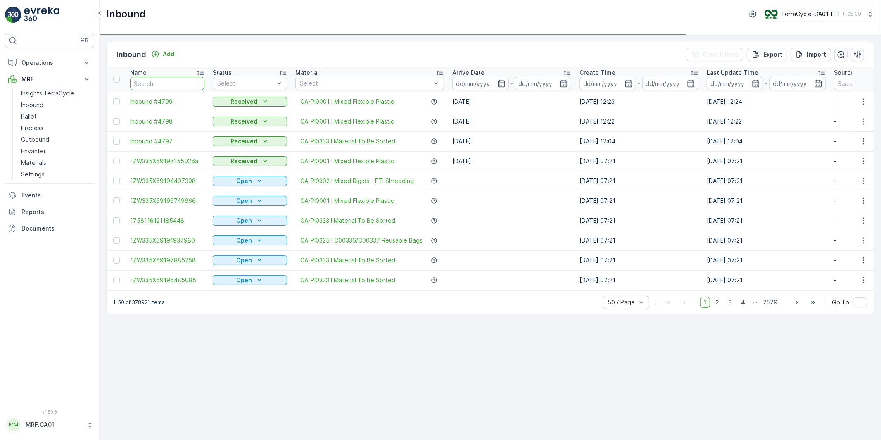
click at [158, 83] on input "text" at bounding box center [167, 83] width 74 height 13
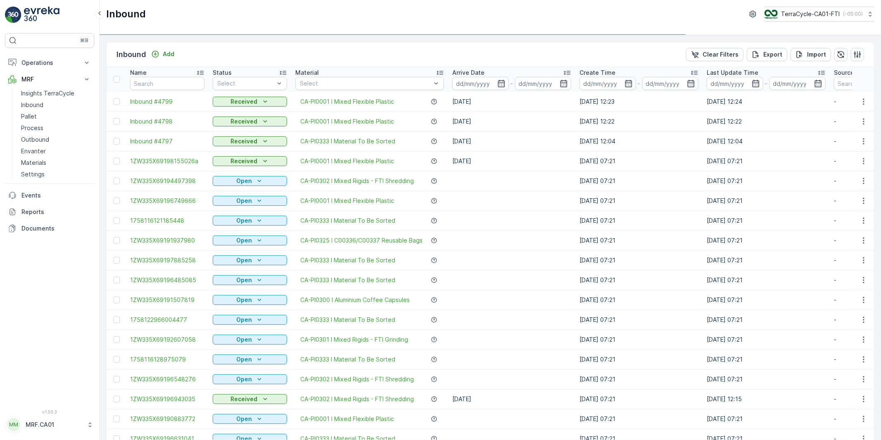
type input "1ZW335X69192996816"
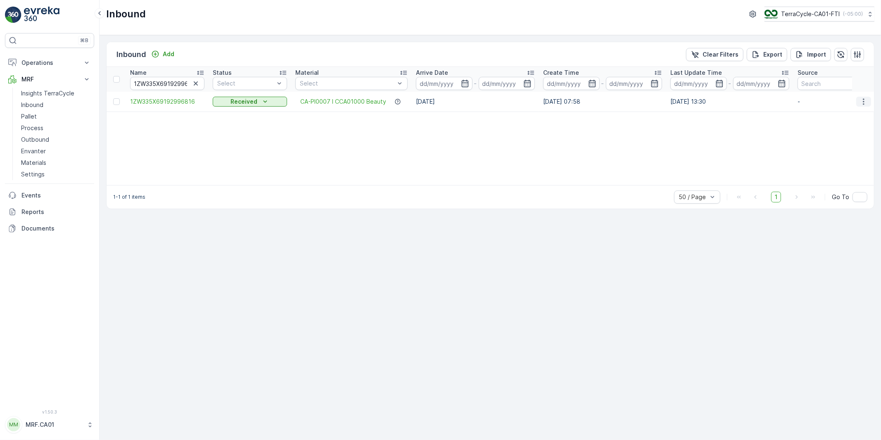
click at [863, 101] on icon "button" at bounding box center [864, 102] width 8 height 8
click at [836, 126] on span "Edit Inbound" at bounding box center [836, 125] width 35 height 8
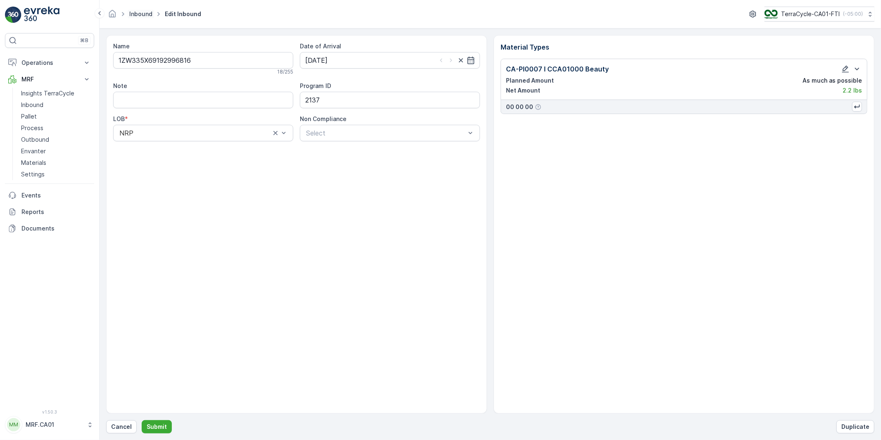
click at [141, 14] on link "Inbound" at bounding box center [140, 13] width 23 height 7
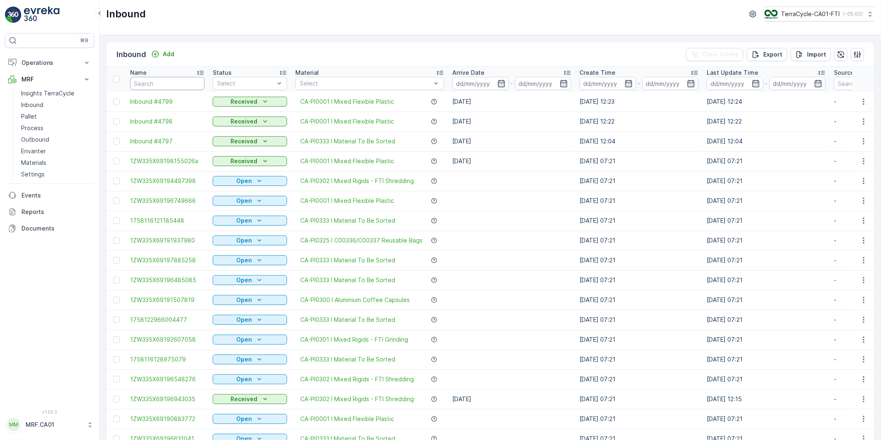
click at [150, 79] on input "text" at bounding box center [167, 83] width 74 height 13
paste input "1ZW335X69192693590"
type input "1ZW335X69192693590"
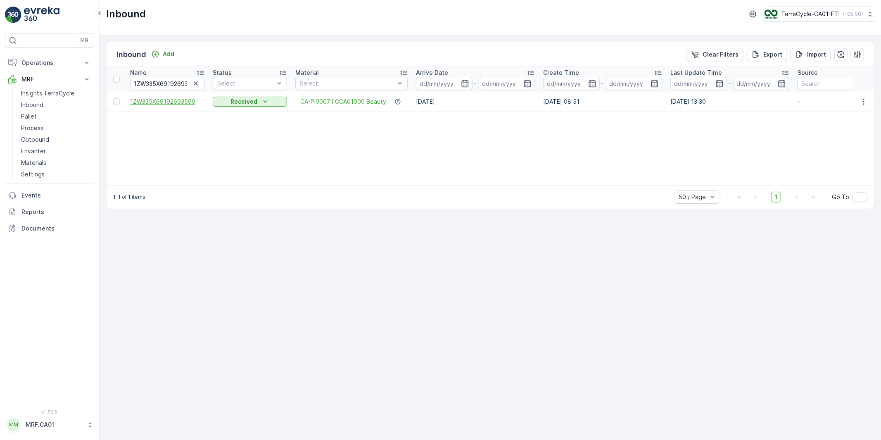
click at [175, 100] on span "1ZW335X69192693590" at bounding box center [167, 102] width 74 height 8
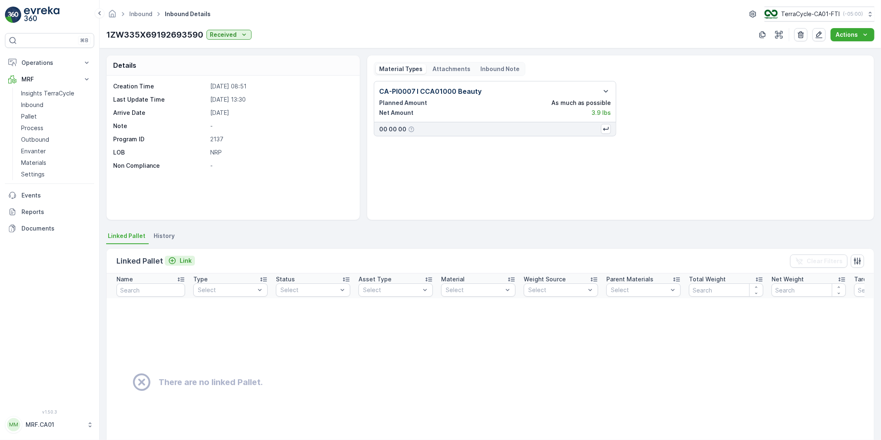
click at [180, 258] on p "Link" at bounding box center [186, 261] width 12 height 8
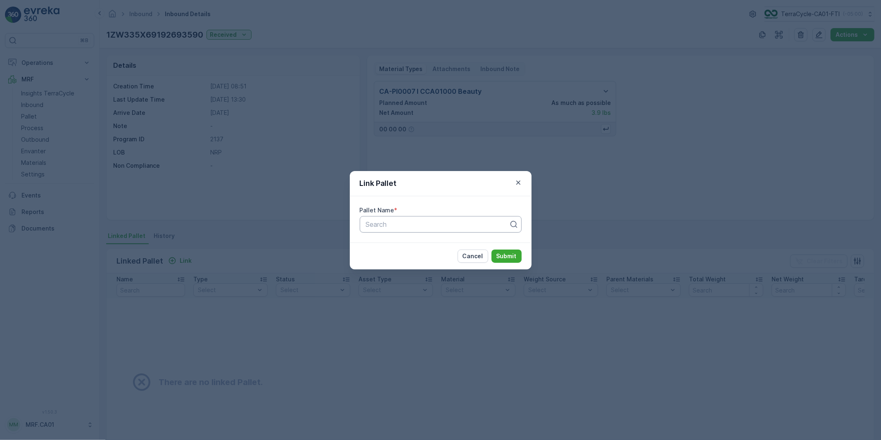
click at [398, 226] on div at bounding box center [437, 224] width 145 height 7
paste input "Pallet_CA01 #287"
type input "Pallet_CA01 #287"
click at [386, 247] on span "Pallet_CA01 #287" at bounding box center [392, 244] width 54 height 7
click at [501, 255] on p "Submit" at bounding box center [507, 256] width 20 height 8
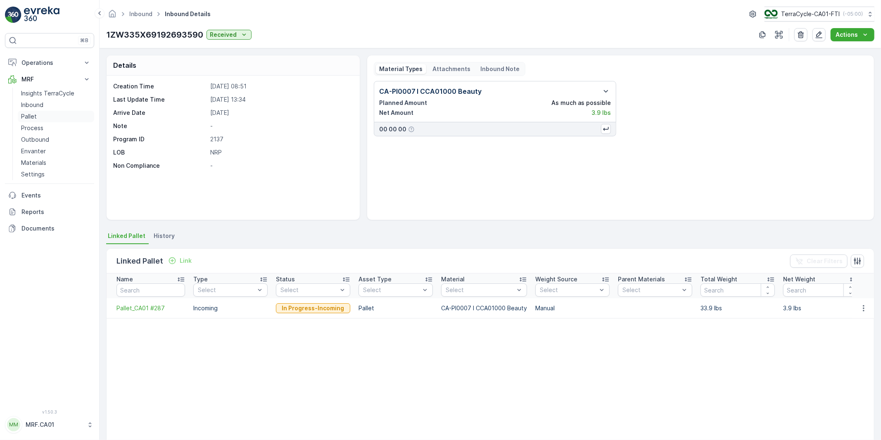
drag, startPoint x: 30, startPoint y: 114, endPoint x: 21, endPoint y: 114, distance: 8.7
click at [30, 114] on p "Pallet" at bounding box center [29, 116] width 16 height 8
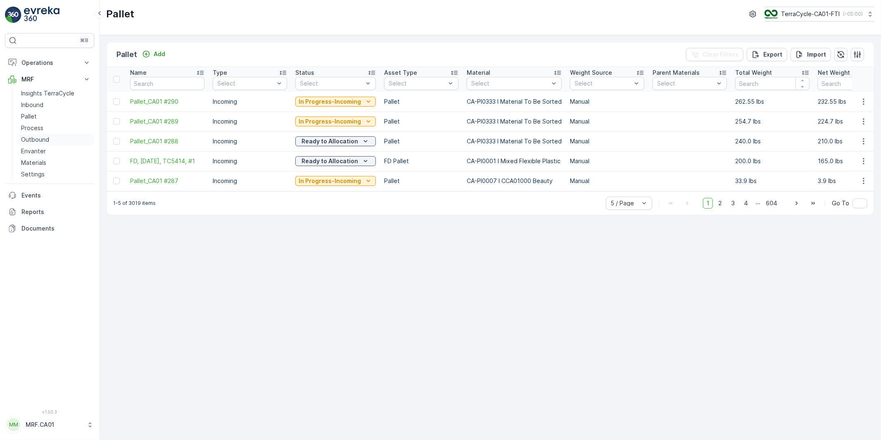
click at [38, 139] on p "Outbound" at bounding box center [35, 140] width 28 height 8
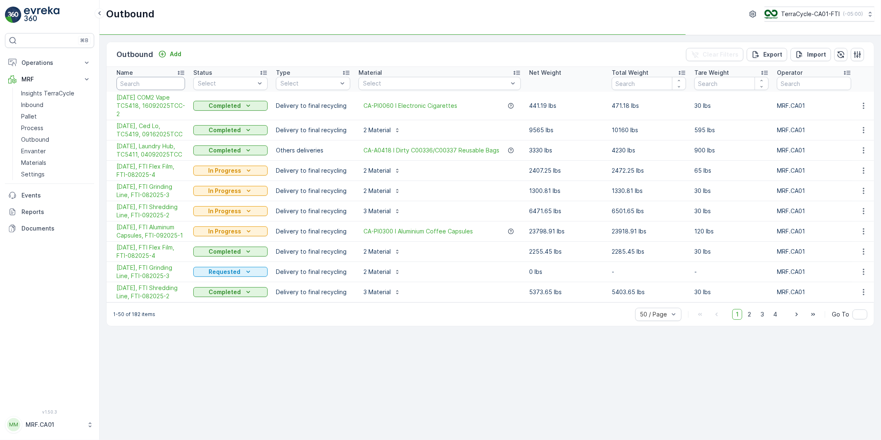
click at [149, 84] on input "text" at bounding box center [151, 83] width 69 height 13
type input "07"
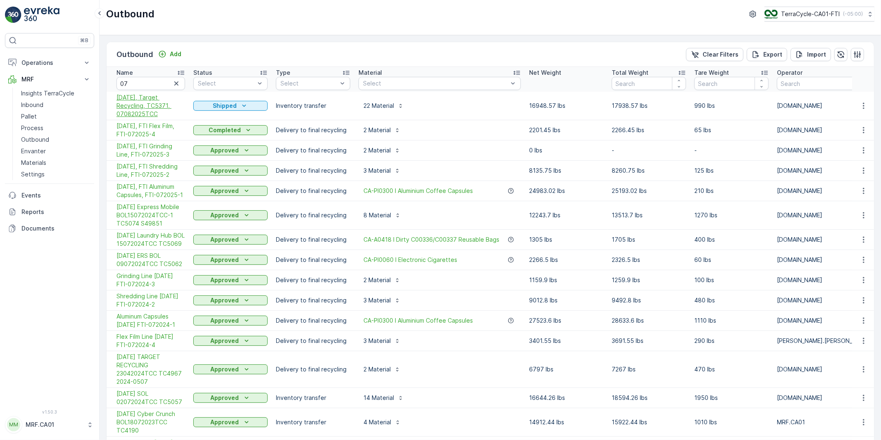
click at [136, 98] on span "[DATE], Target Recycling, TC5371, 07082025TCC" at bounding box center [151, 105] width 69 height 25
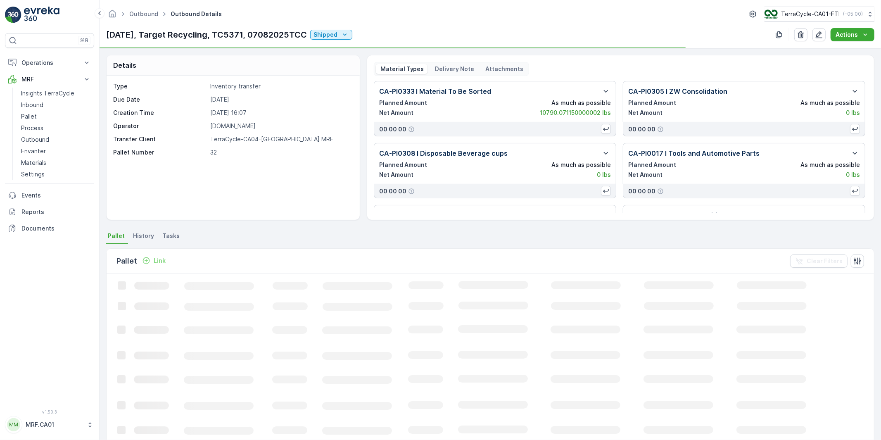
click at [214, 31] on p "[DATE], Target Recycling, TC5371, 07082025TCC" at bounding box center [206, 35] width 201 height 12
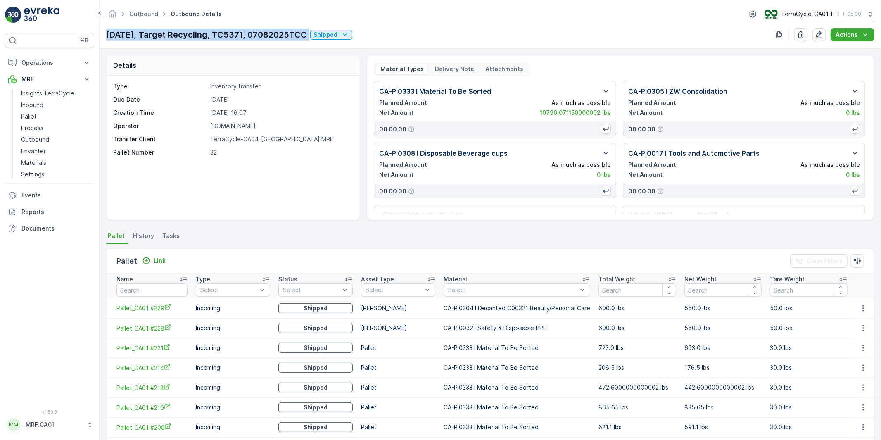
copy p "[DATE], Target Recycling, TC5371, 07082025TCC"
click at [218, 114] on p "[DATE] 16:07" at bounding box center [280, 113] width 141 height 8
click at [217, 114] on p "[DATE] 16:07" at bounding box center [280, 113] width 141 height 8
click at [211, 116] on p "[DATE] 16:07" at bounding box center [280, 113] width 141 height 8
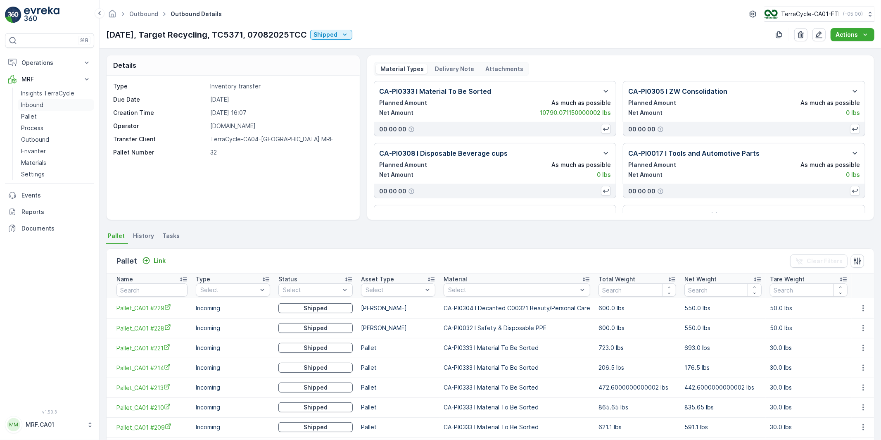
click at [30, 105] on p "Inbound" at bounding box center [32, 105] width 22 height 8
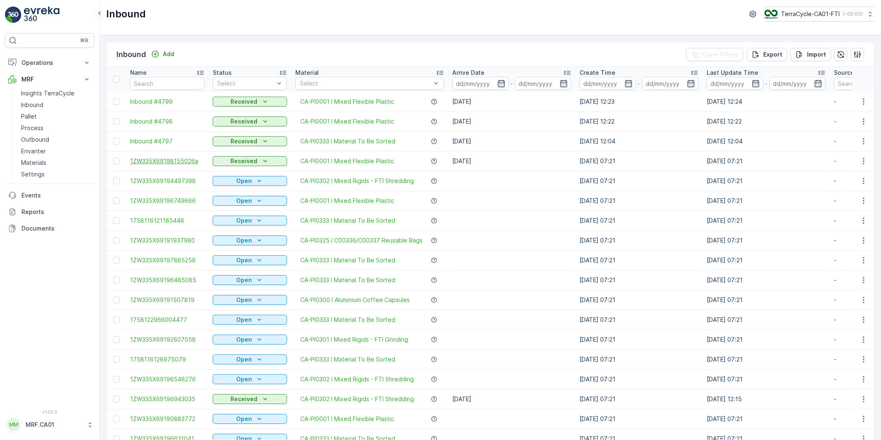
click at [197, 162] on span "1ZW335X69198155026a" at bounding box center [167, 161] width 74 height 8
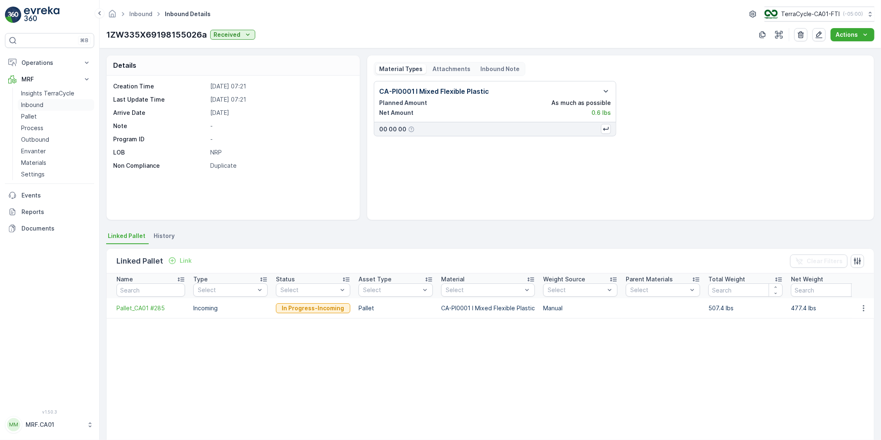
click at [28, 105] on p "Inbound" at bounding box center [32, 105] width 22 height 8
